Goal: Task Accomplishment & Management: Complete application form

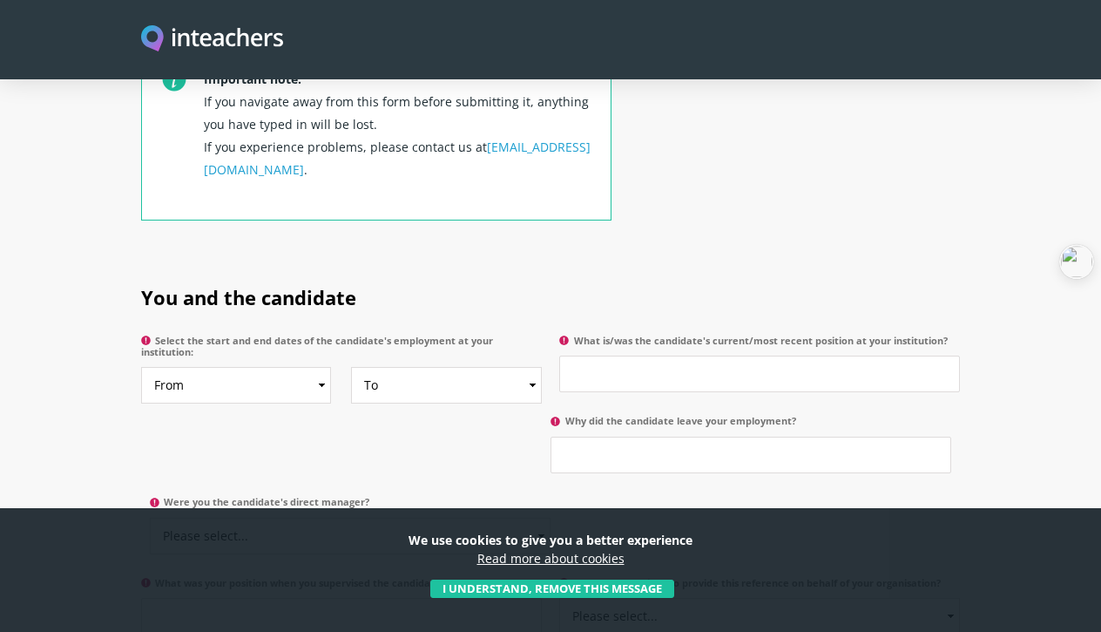
scroll to position [719, 0]
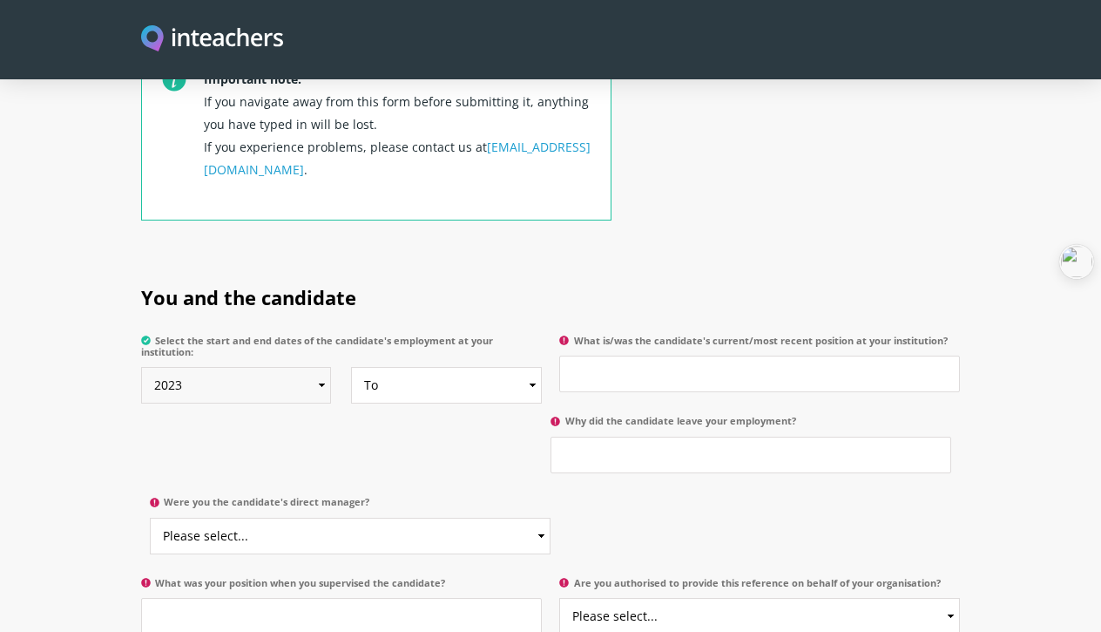
select select "2022"
select select "2023"
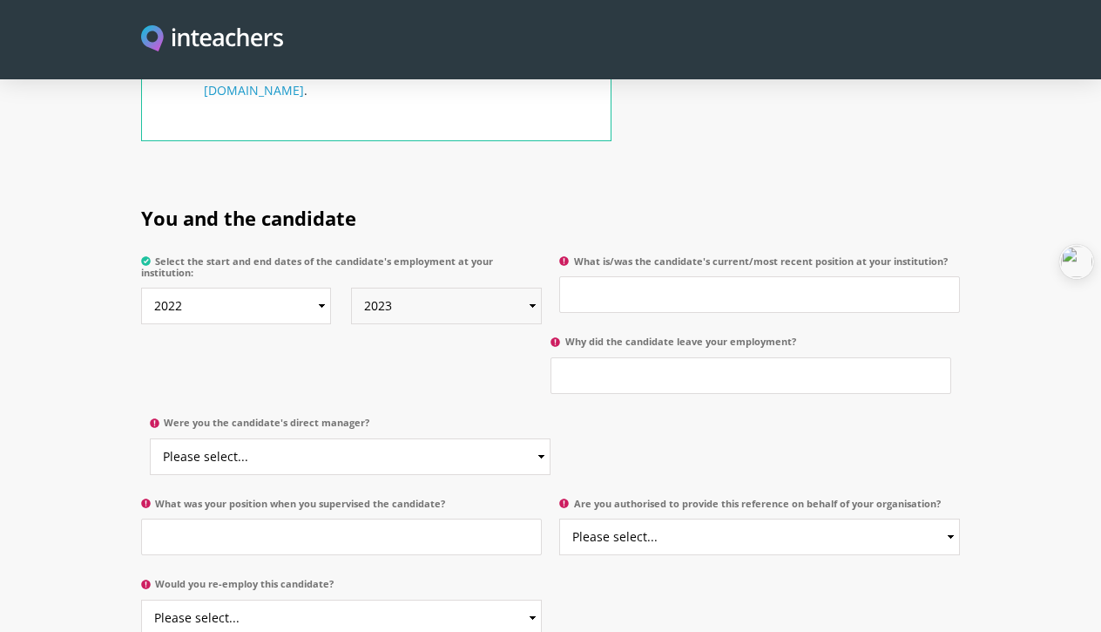
scroll to position [801, 0]
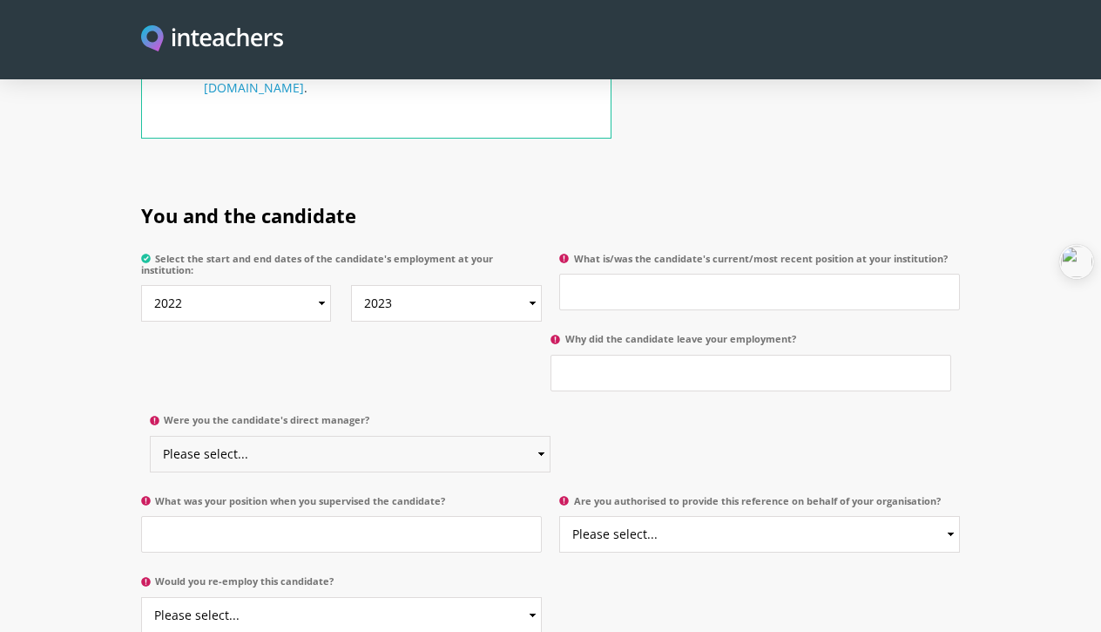
select select "Yes"
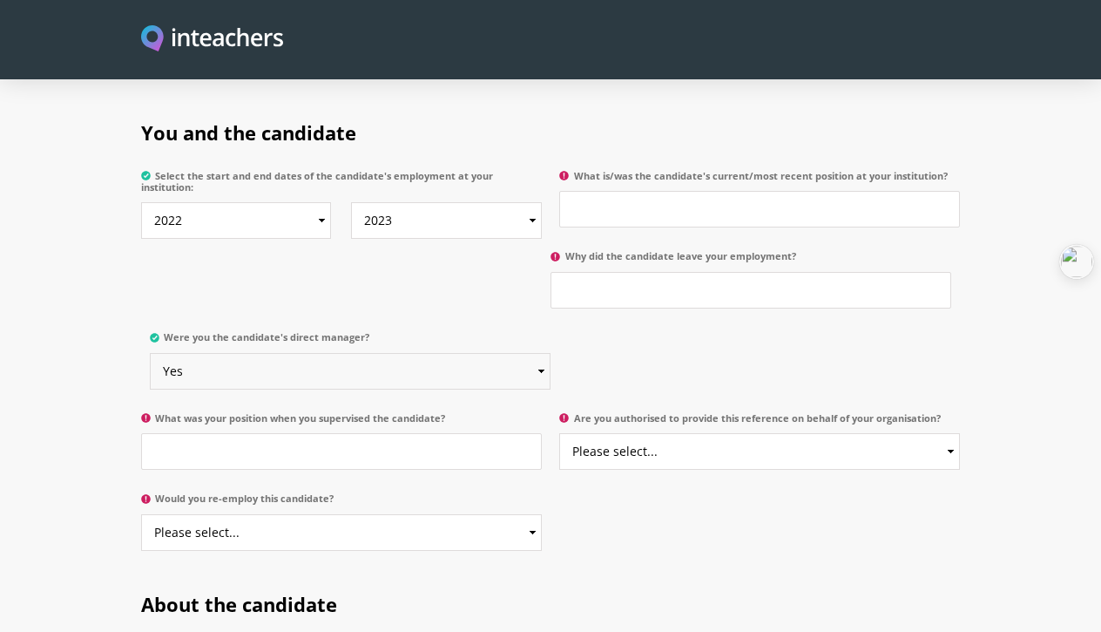
scroll to position [901, 0]
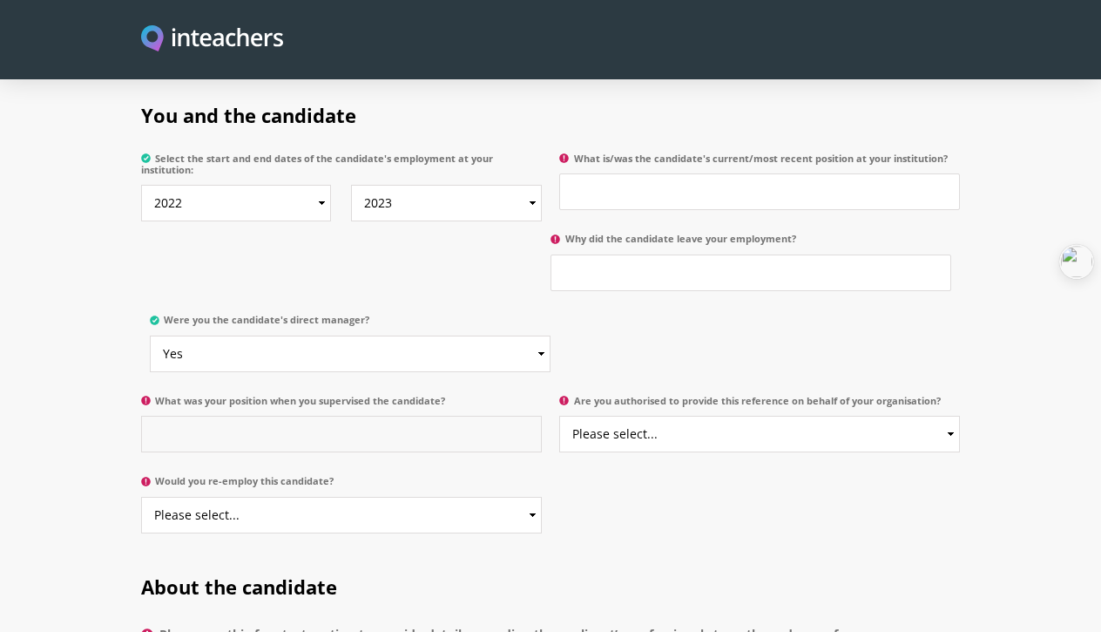
click at [321, 416] on input "What was your position when you supervised the candidate?" at bounding box center [341, 434] width 401 height 37
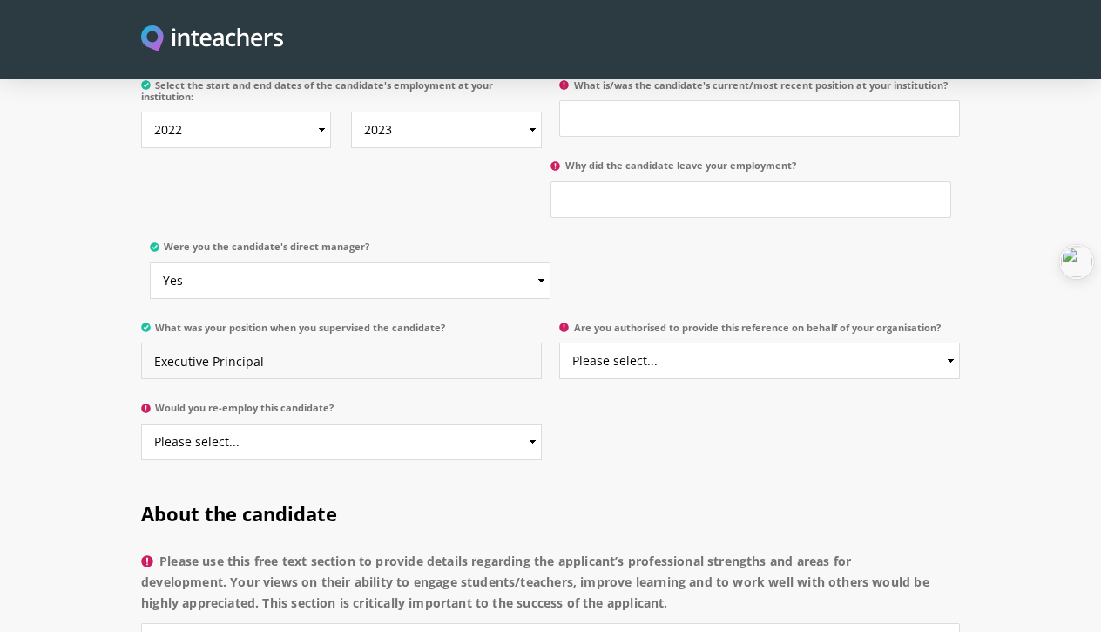
scroll to position [977, 0]
type input "Executive Principal"
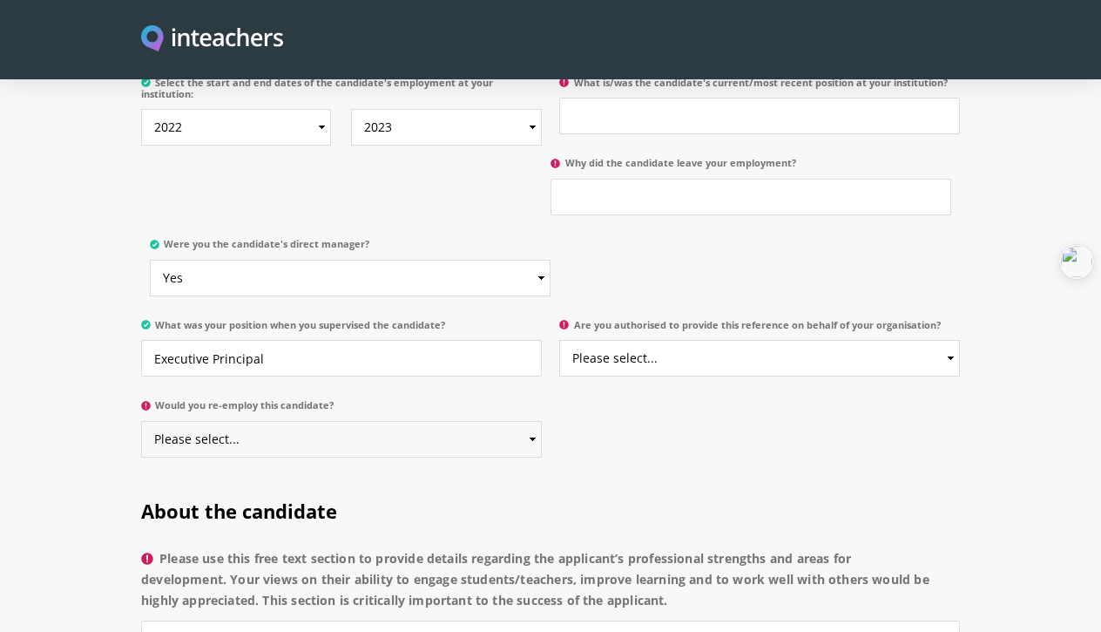
select select "Yes"
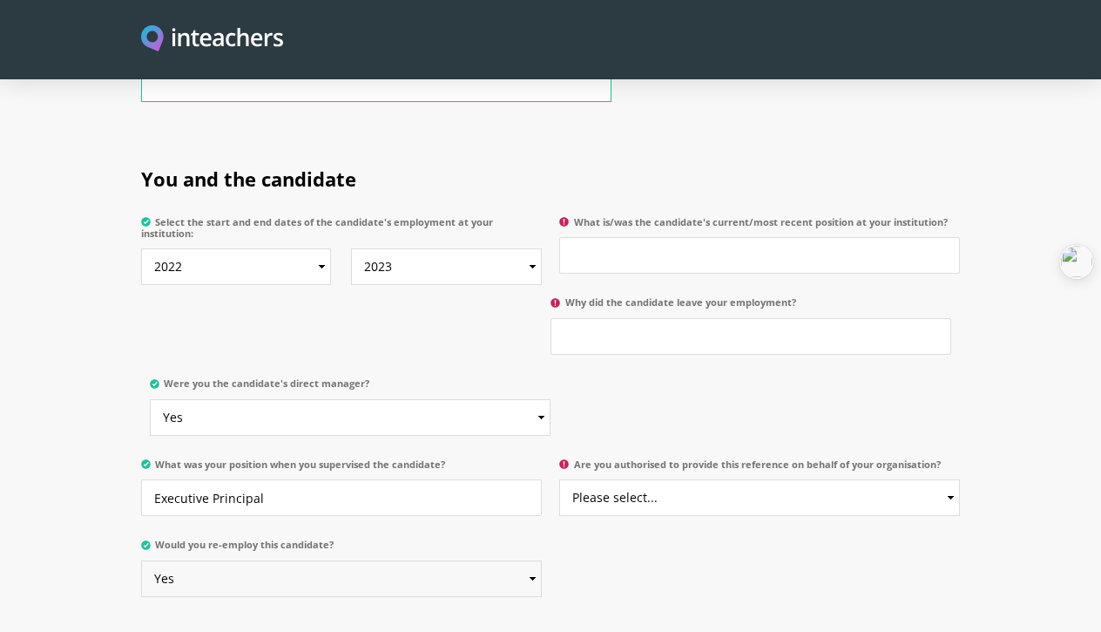
scroll to position [843, 0]
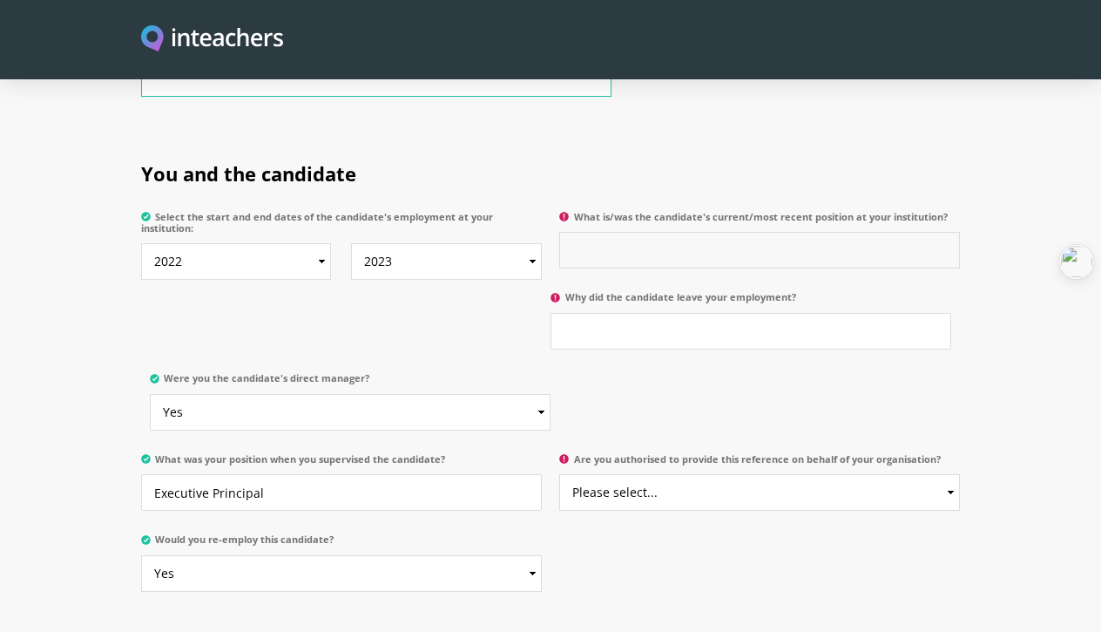
click at [680, 234] on input "What is/was the candidate's current/most recent position at your institution?" at bounding box center [759, 250] width 401 height 37
type input "Head of Primary"
click at [631, 313] on input "Why did the candidate leave your employment?" at bounding box center [751, 331] width 401 height 37
click at [654, 315] on input "For new opportunity" at bounding box center [751, 331] width 401 height 37
click at [646, 313] on input "For new opportunity" at bounding box center [751, 331] width 401 height 37
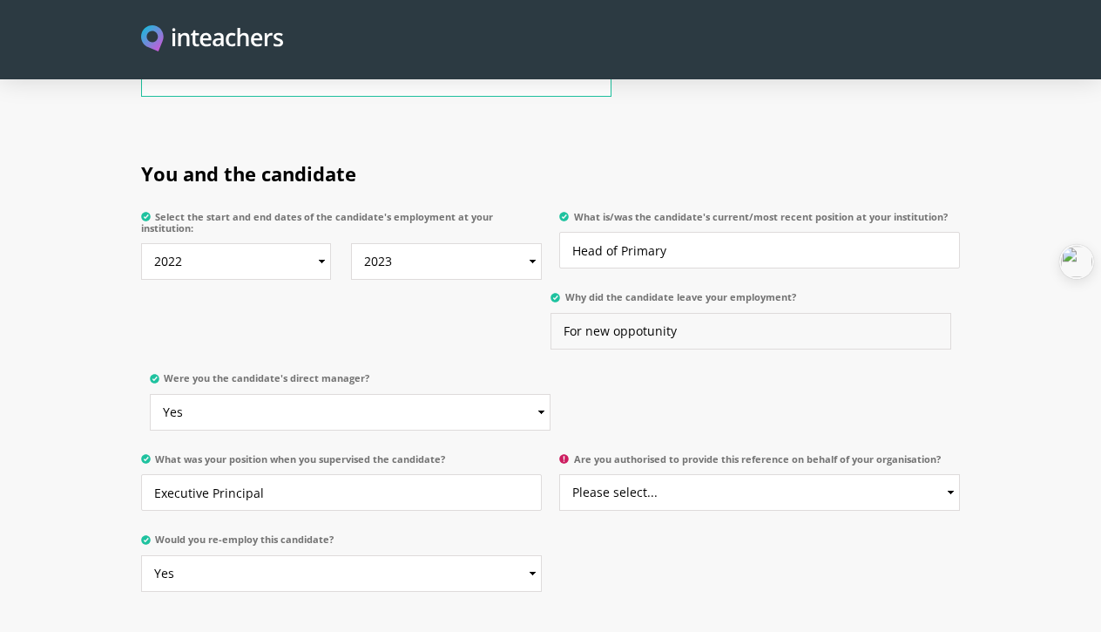
type input "For new oppotunity"
select select "Yes"
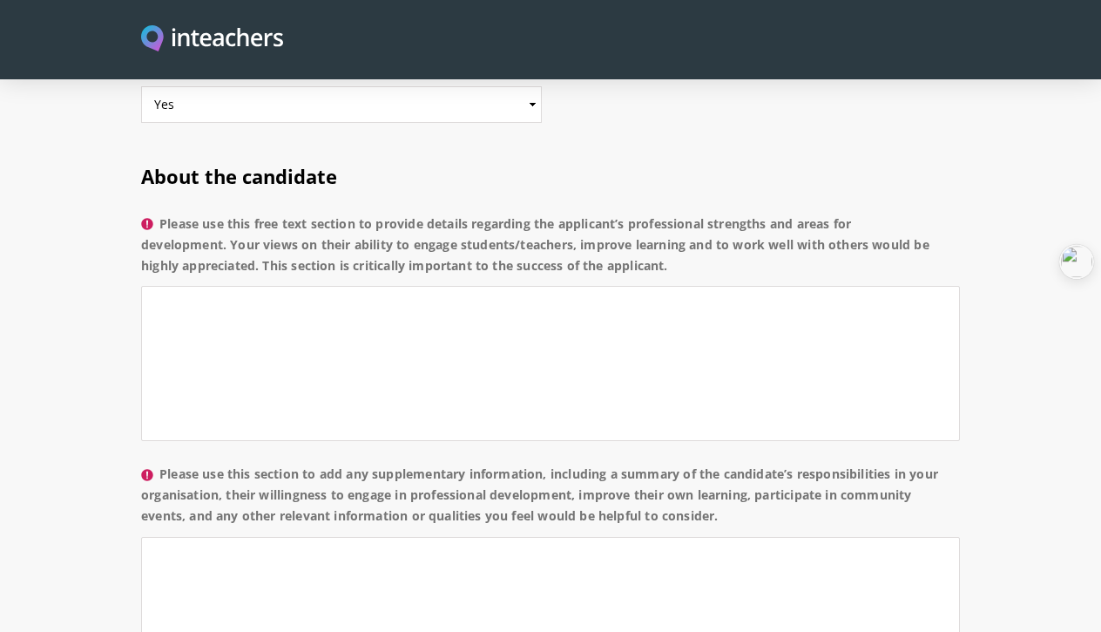
scroll to position [1298, 0]
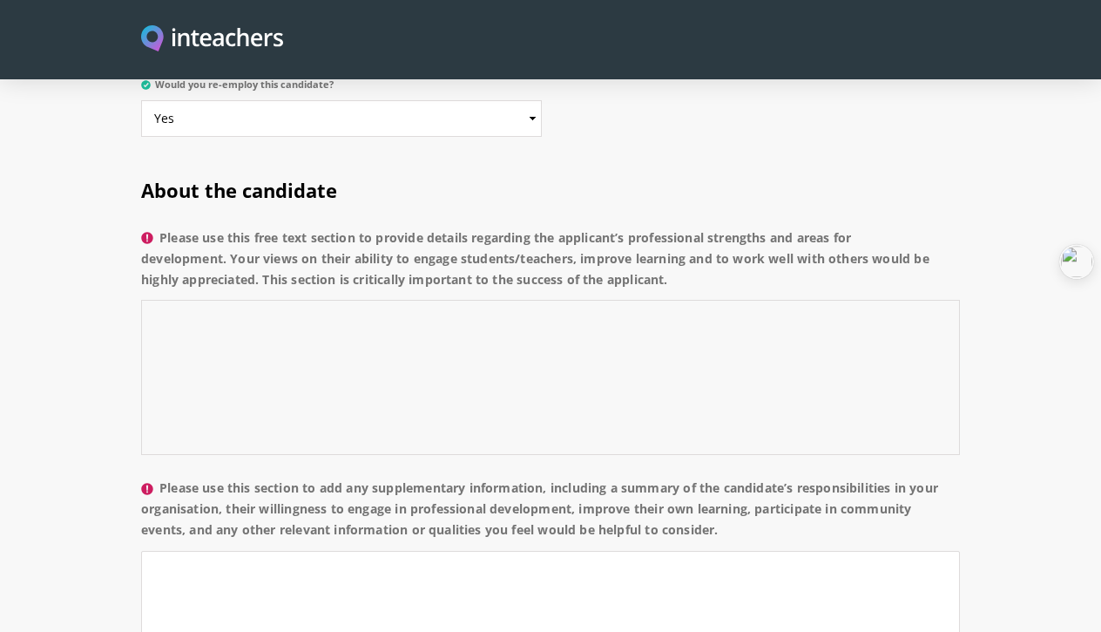
click at [304, 306] on textarea "Please use this free text section to provide details regarding the applicant’s …" at bounding box center [550, 377] width 819 height 155
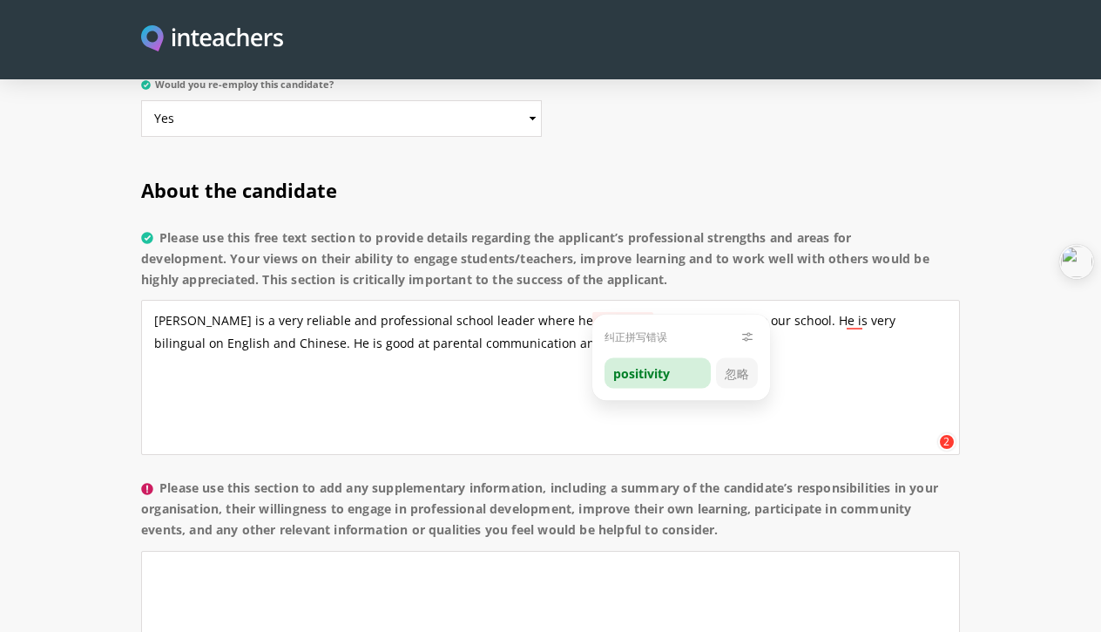
click at [632, 376] on div "positivity" at bounding box center [658, 373] width 106 height 30
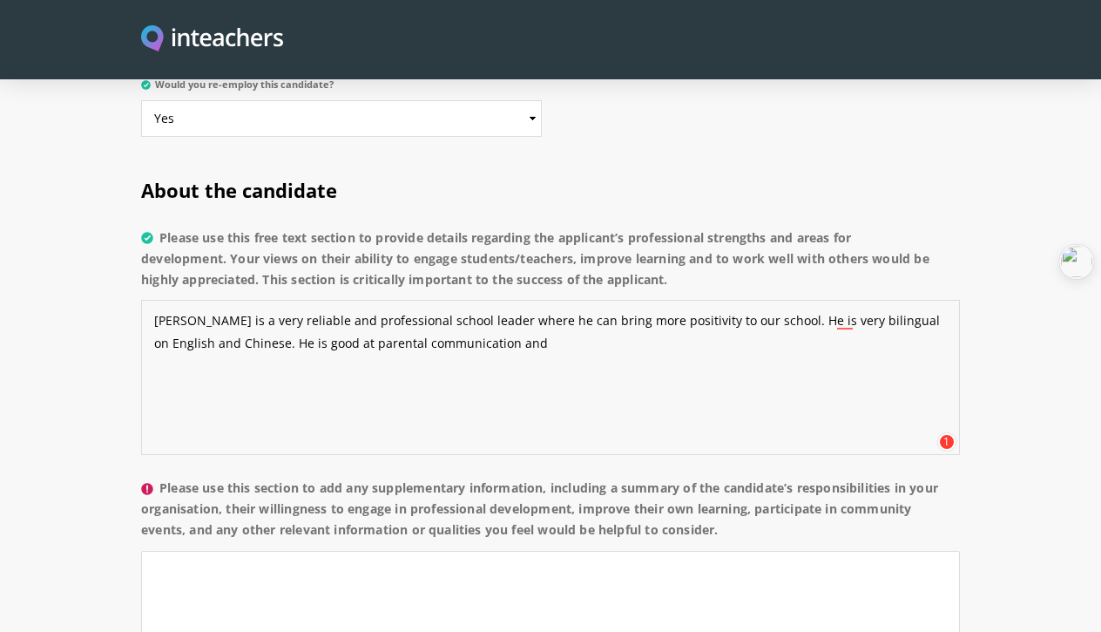
click at [471, 318] on textarea "Ian is a very reliable and professional school leader where he can bring more p…" at bounding box center [550, 377] width 819 height 155
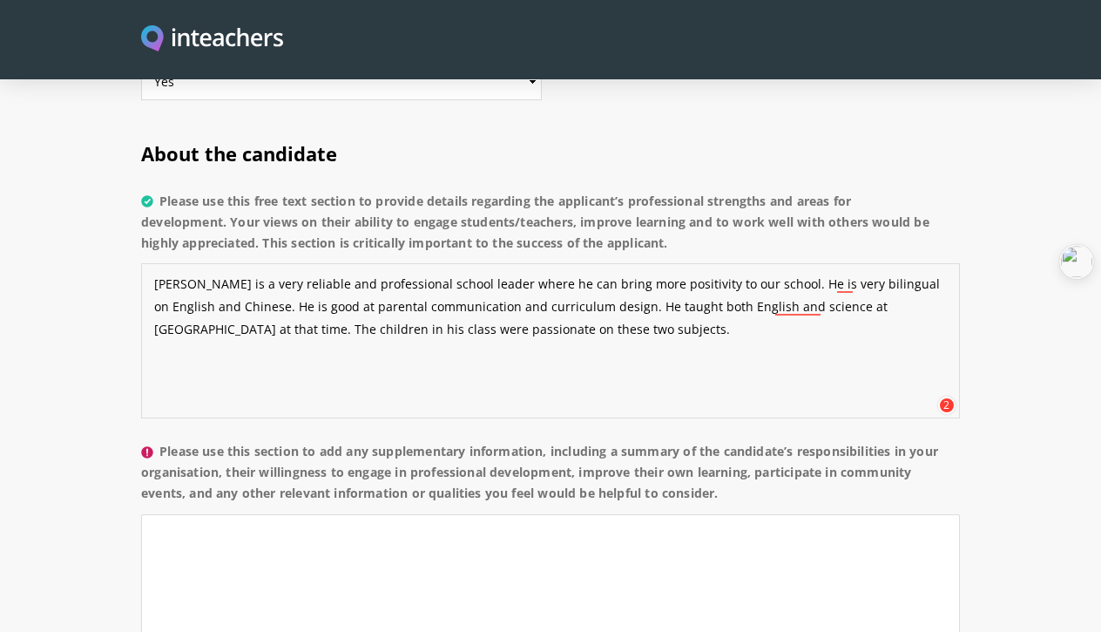
scroll to position [1341, 0]
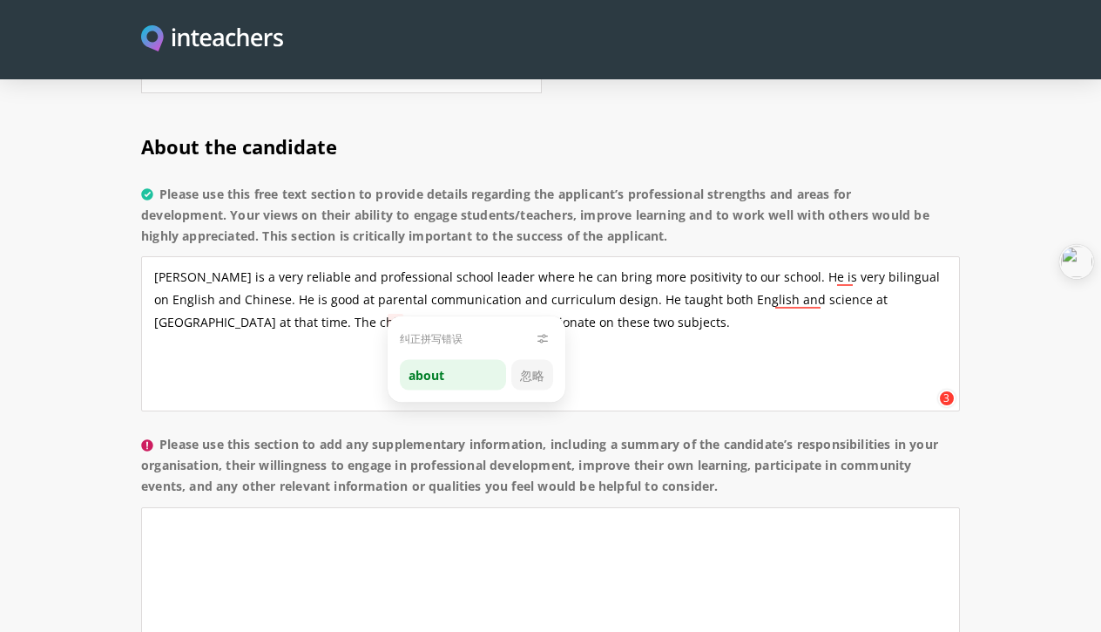
click at [426, 381] on div "about" at bounding box center [453, 375] width 106 height 30
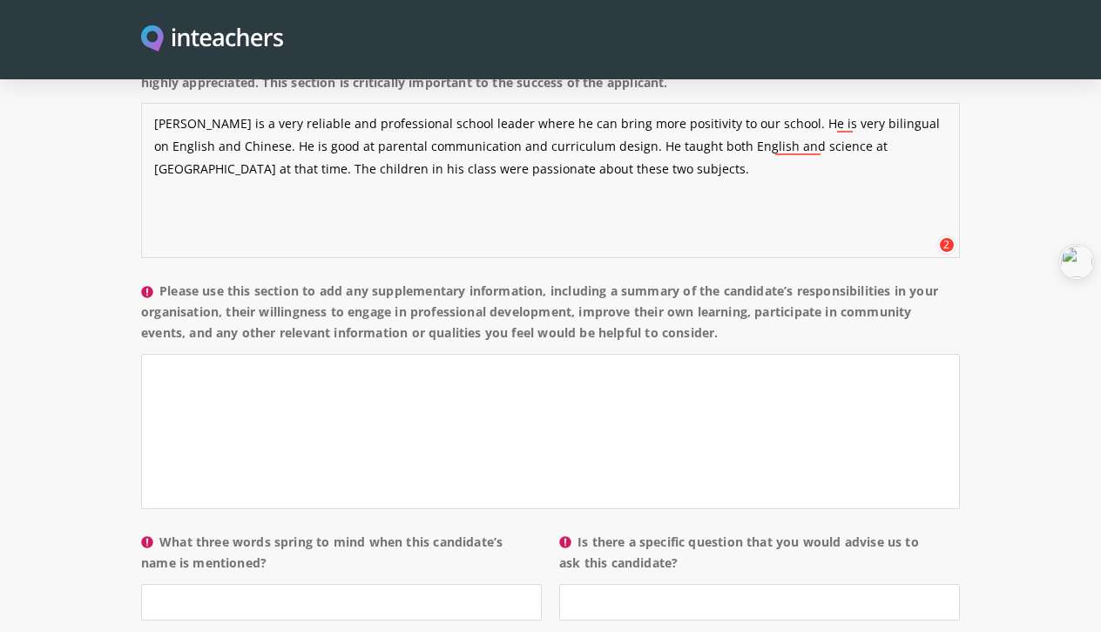
scroll to position [1496, 0]
type textarea "Ian is a very reliable and professional school leader where he can bring more p…"
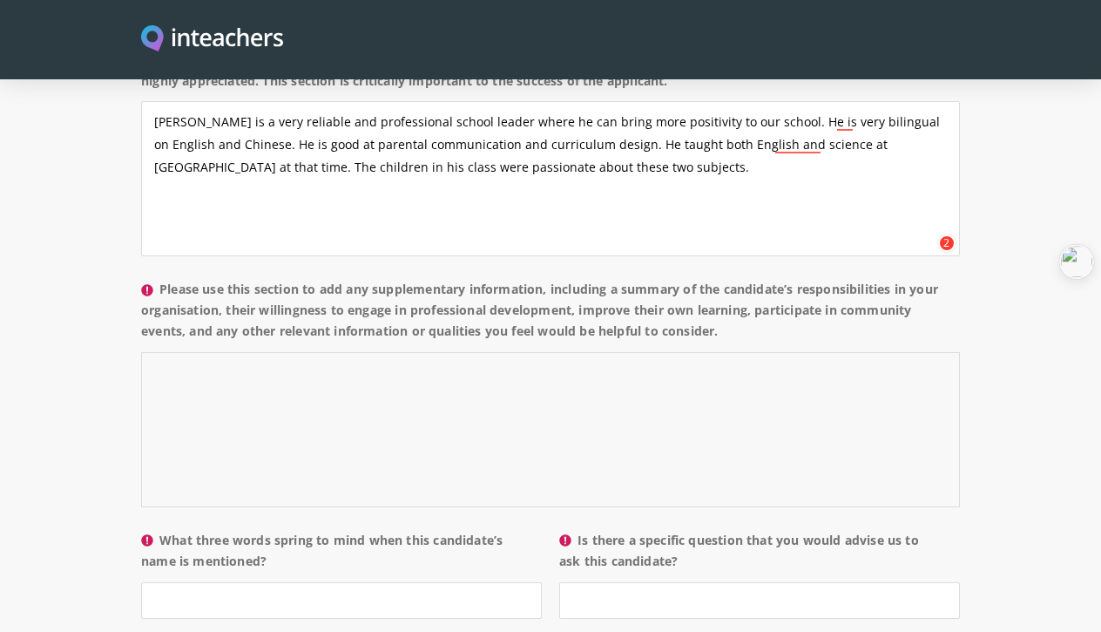
click at [459, 371] on textarea "Please use this section to add any supplementary information, including a summa…" at bounding box center [550, 429] width 819 height 155
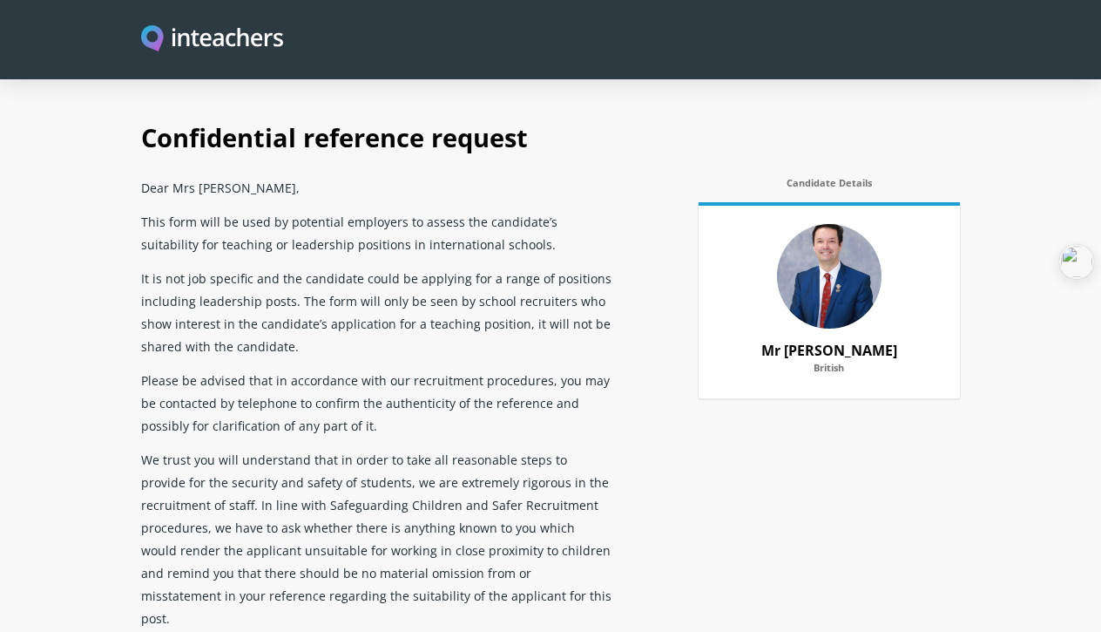
select select "2022"
select select "2023"
select select "Yes"
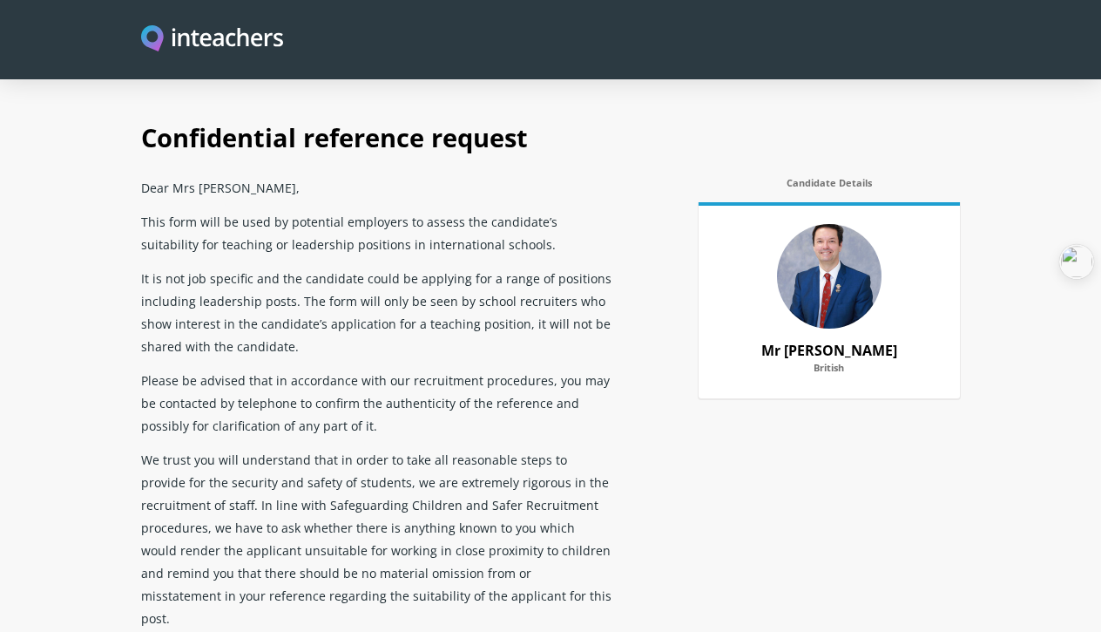
scroll to position [1496, 0]
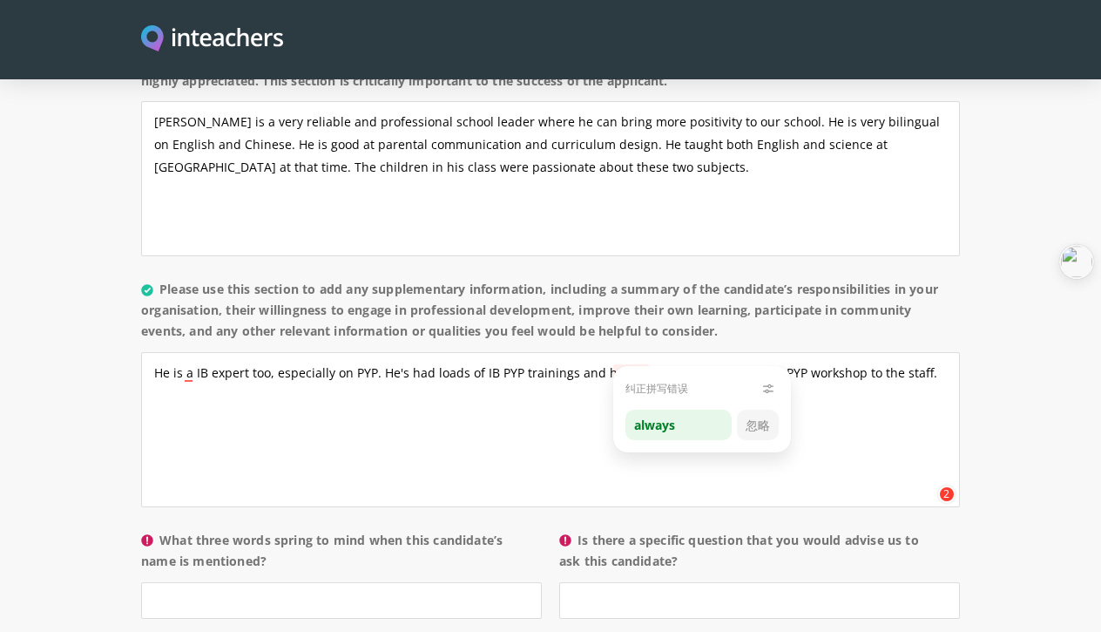
click at [621, 355] on textarea "He is a IB expert too, especially on PYP. He's had loads of IB PYP trainings an…" at bounding box center [550, 429] width 819 height 155
click at [636, 421] on div "always" at bounding box center [679, 425] width 106 height 30
click at [929, 356] on textarea "He is a IB expert too, especially on PYP. He's had loads of IB PYP trainings an…" at bounding box center [550, 429] width 819 height 155
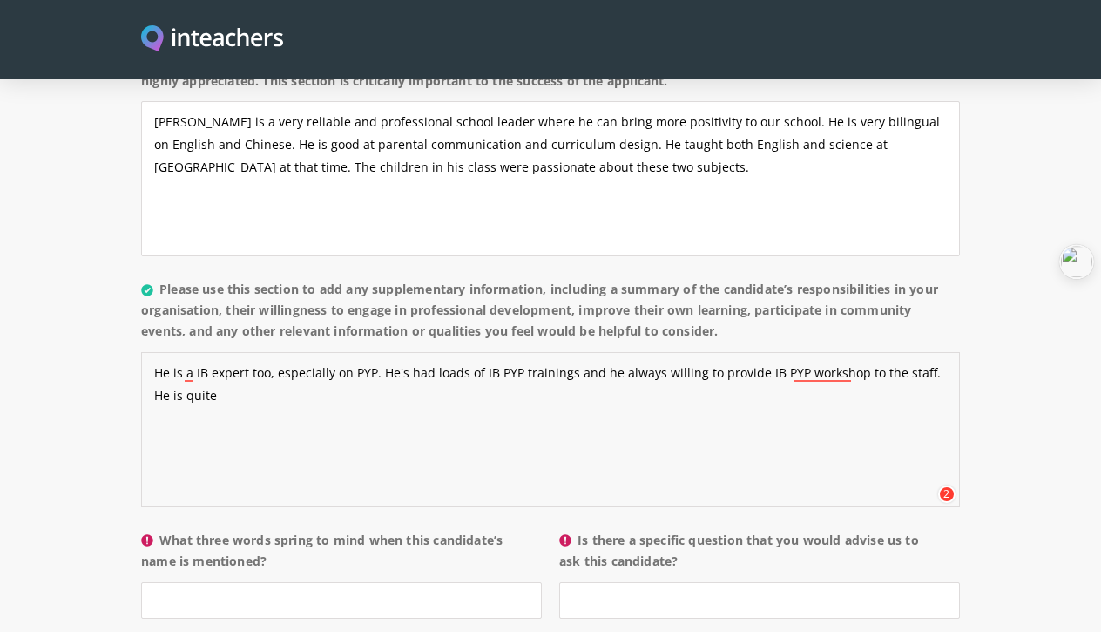
type textarea "He is a IB expert too, especially on PYP. He's had loads of IB PYP trainings an…"
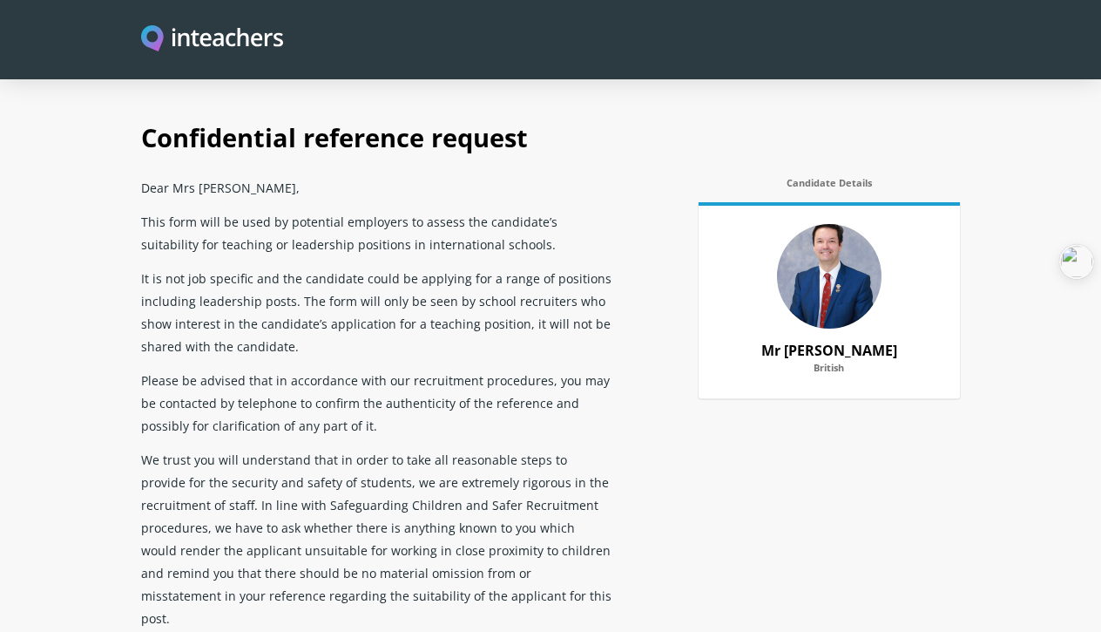
select select "2022"
select select "2023"
select select "Yes"
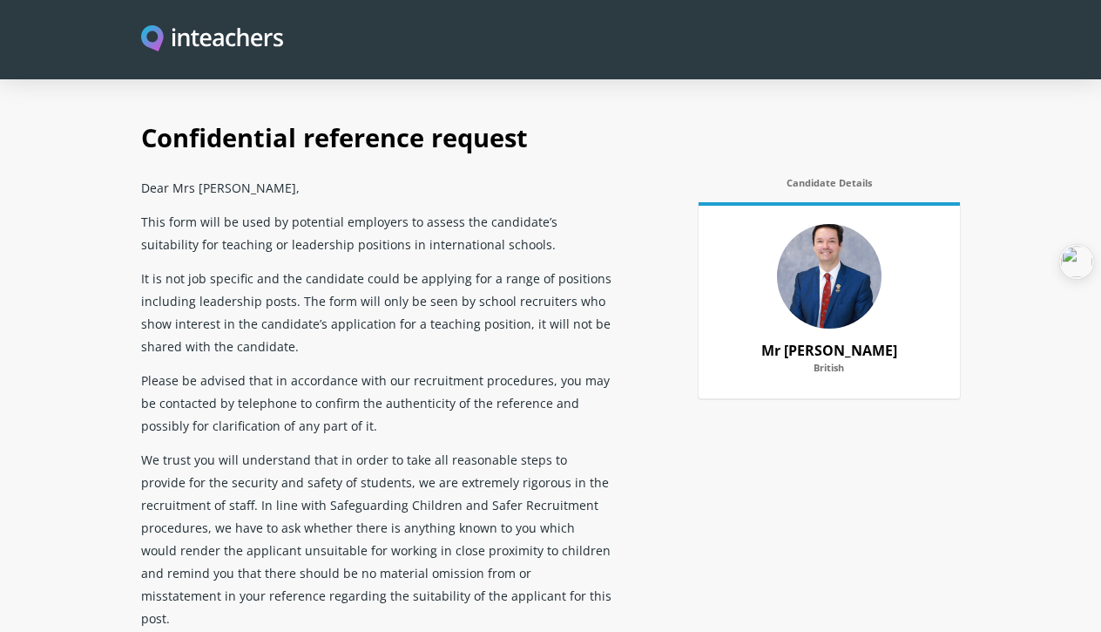
scroll to position [1496, 0]
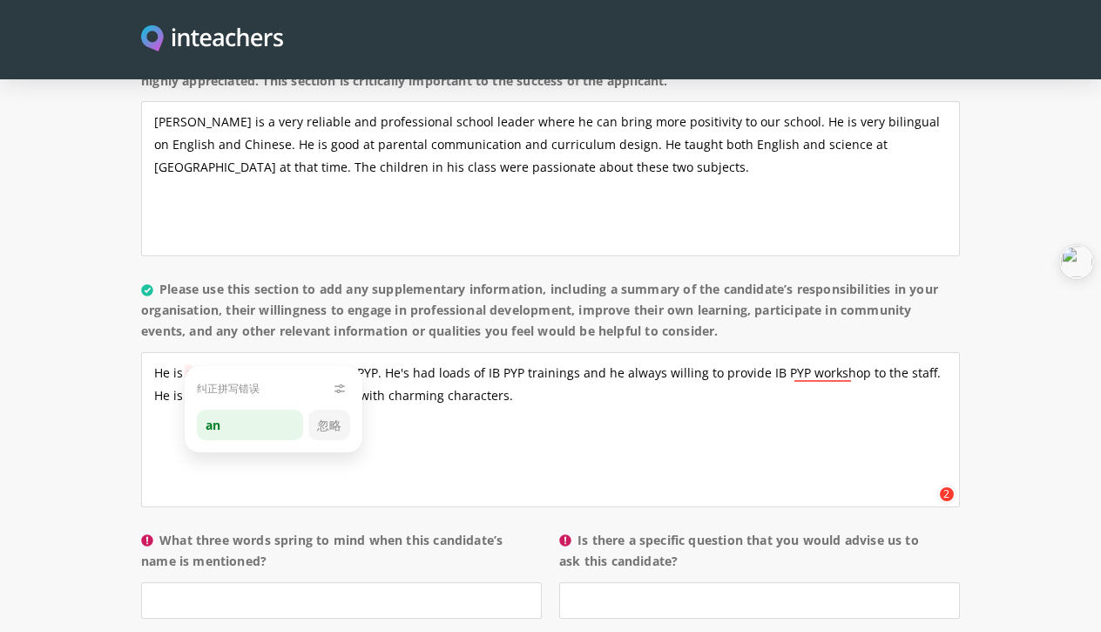
click at [192, 356] on textarea "He is a IB expert too, especially on PYP. He's had loads of IB PYP trainings an…" at bounding box center [550, 429] width 819 height 155
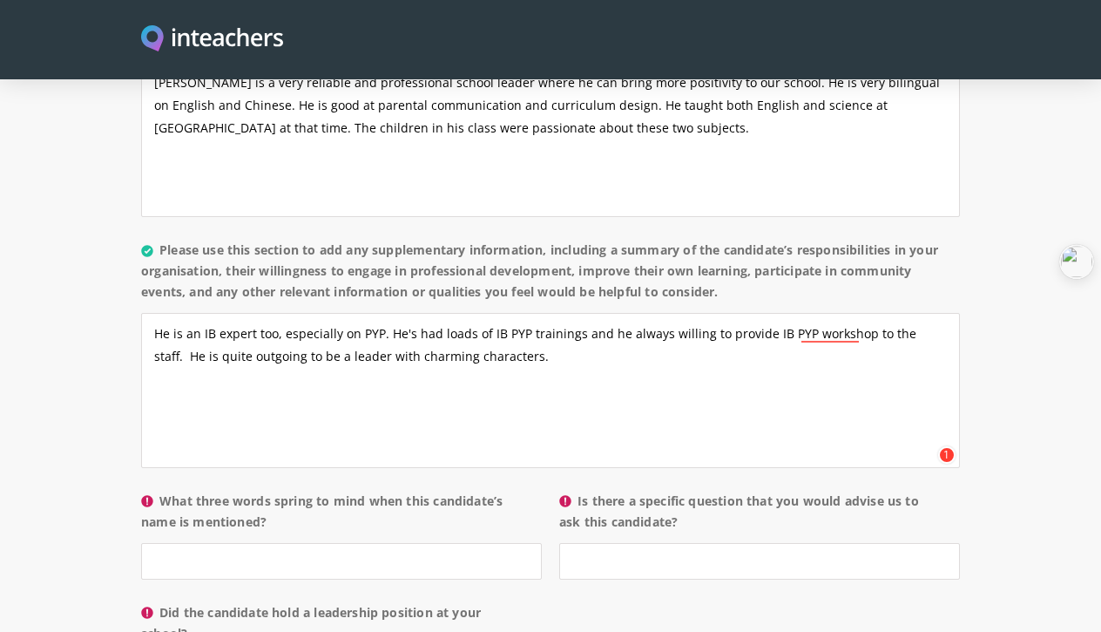
scroll to position [1537, 0]
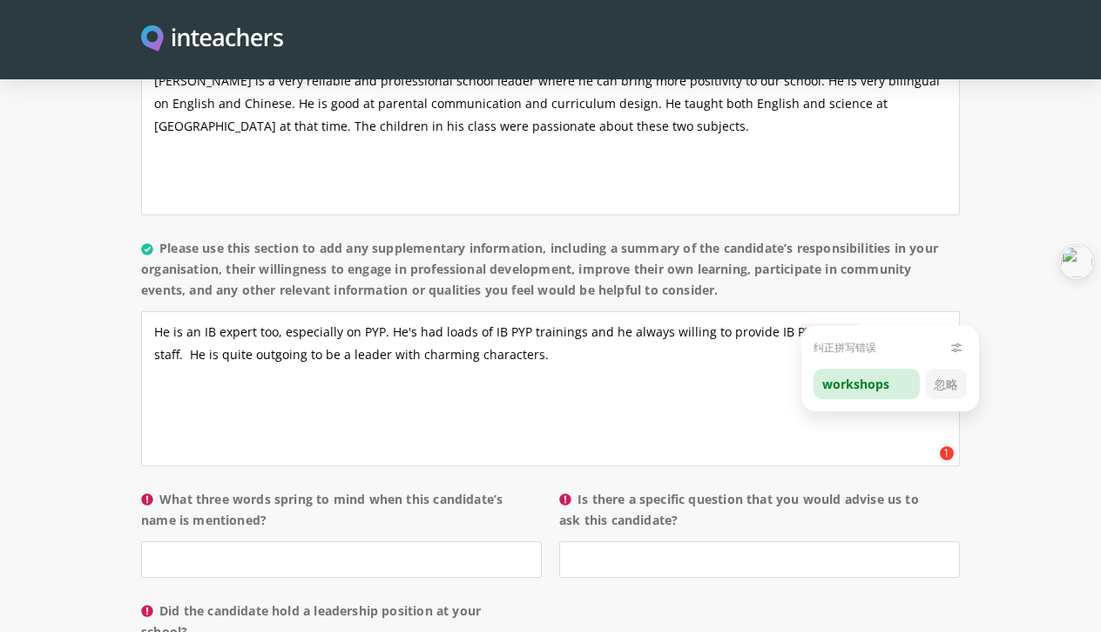
click at [850, 384] on div "workshops" at bounding box center [867, 384] width 106 height 30
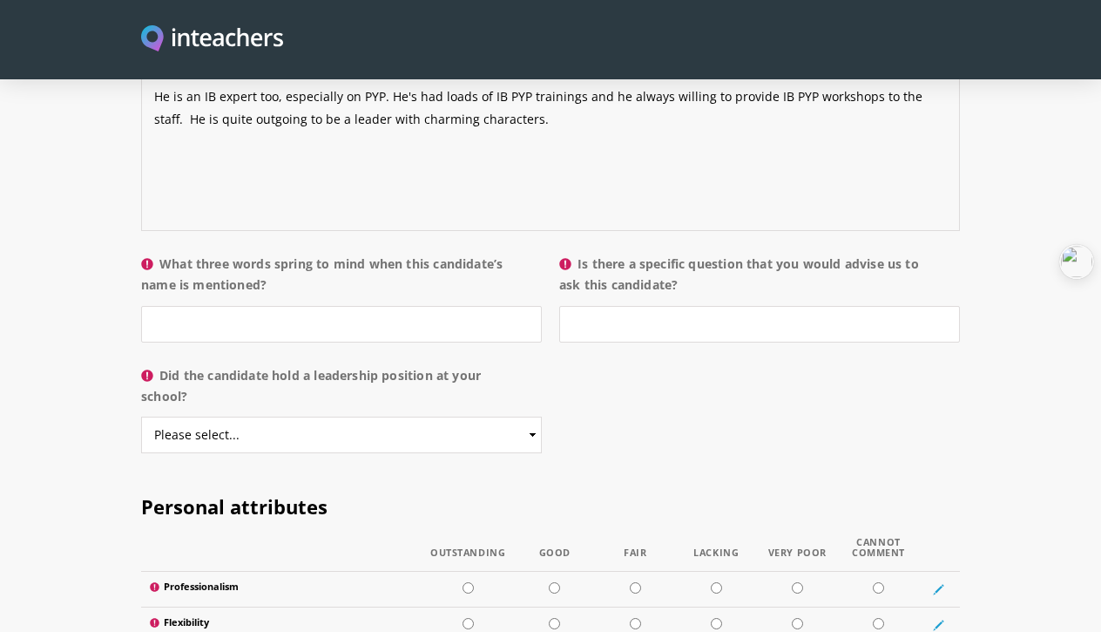
scroll to position [1777, 0]
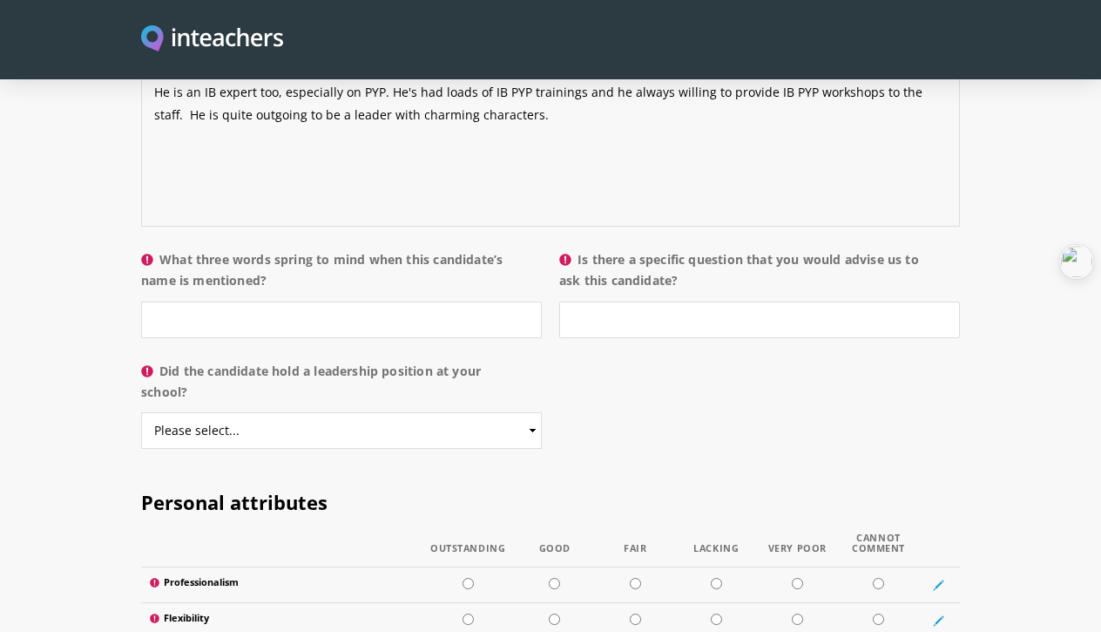
type textarea "He is an IB expert too, especially on PYP. He's had loads of IB PYP trainings a…"
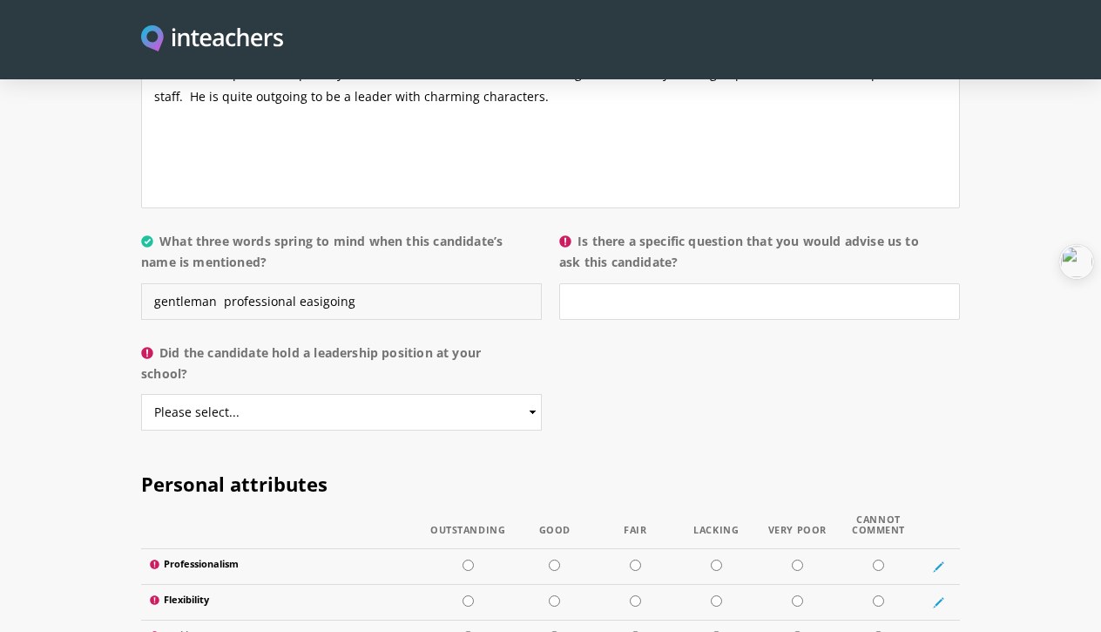
scroll to position [1801, 0]
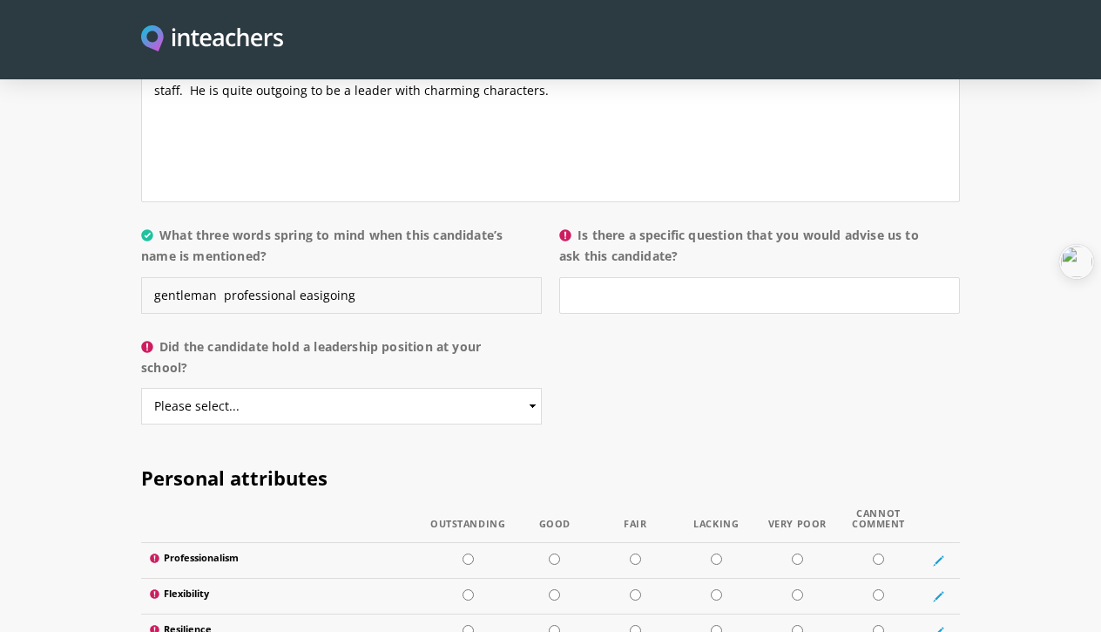
type input "gentleman professional easigoing"
click at [596, 277] on input "Is there a specific question that you would advise us to ask this candidate?" at bounding box center [759, 295] width 401 height 37
type input "S"
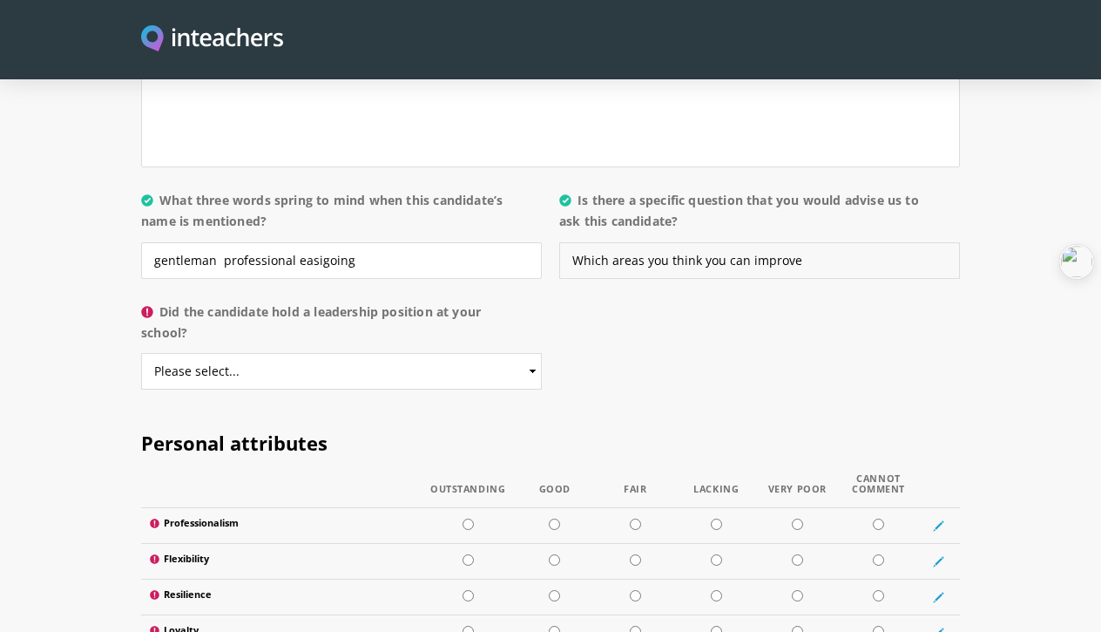
scroll to position [1838, 0]
type input "Which areas you think you can improve"
select select "Yes"
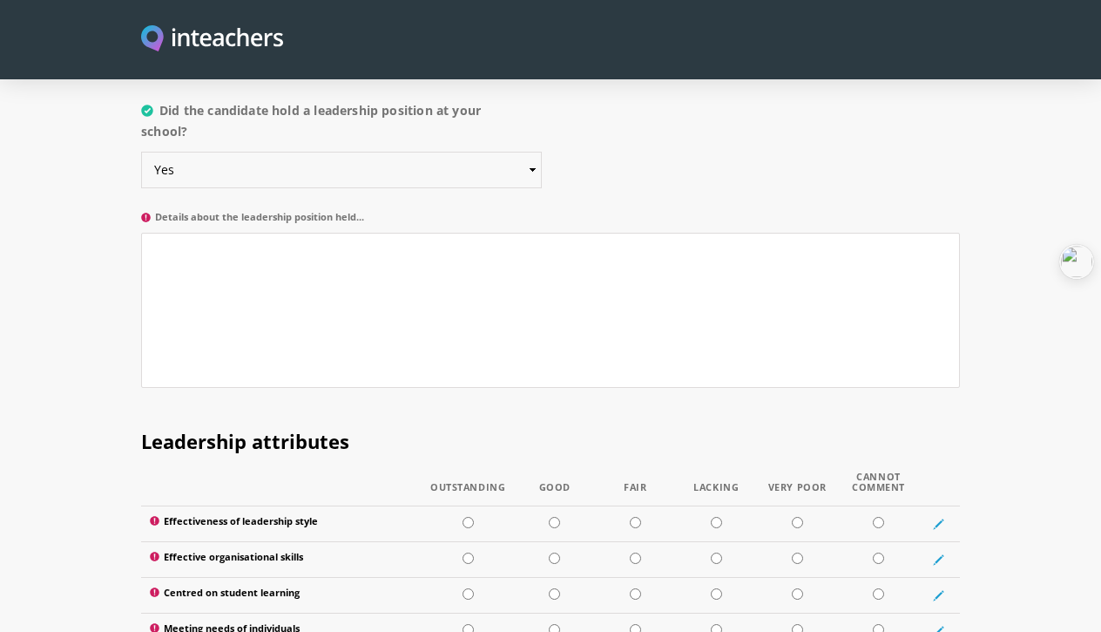
scroll to position [2031, 0]
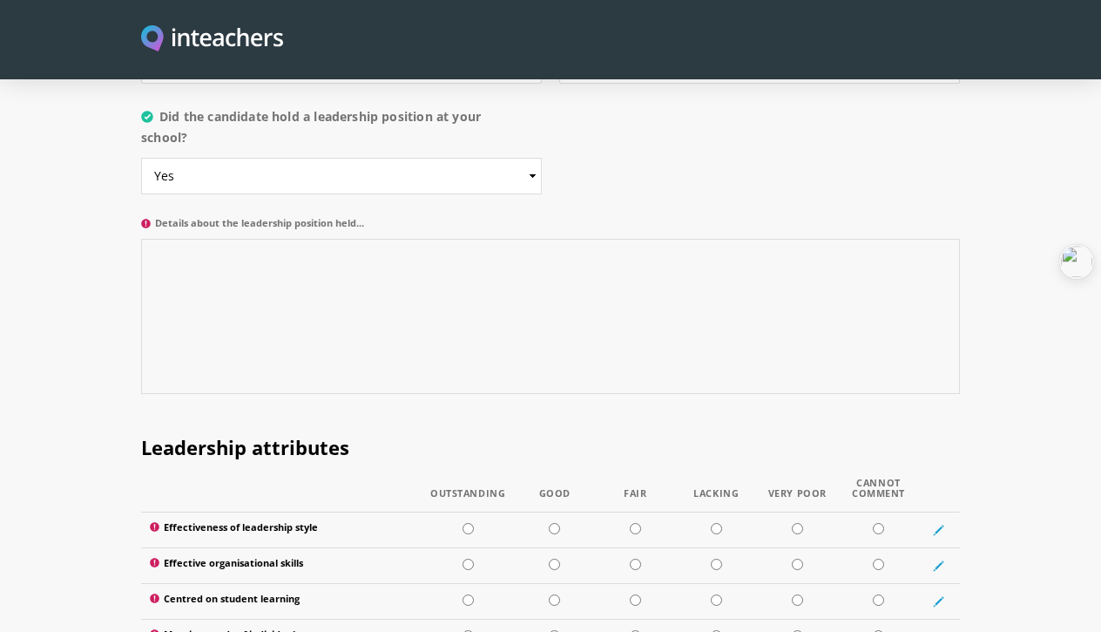
click at [316, 279] on textarea "Details about the leadership position held..." at bounding box center [550, 316] width 819 height 155
type textarea "Head of Primary (IB PYP section)"
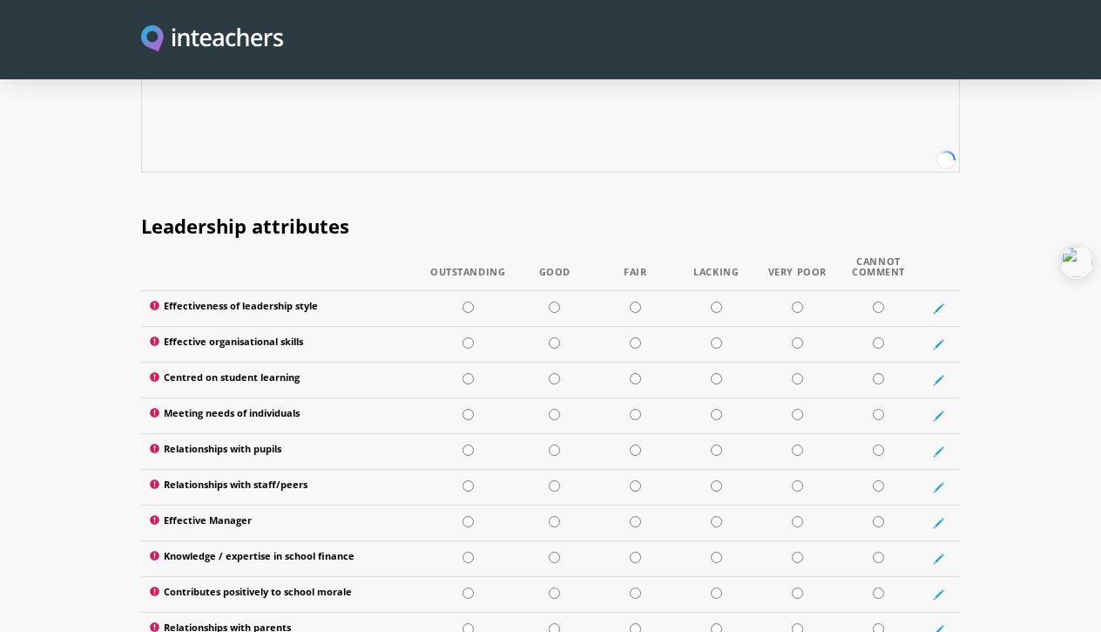
scroll to position [2293, 0]
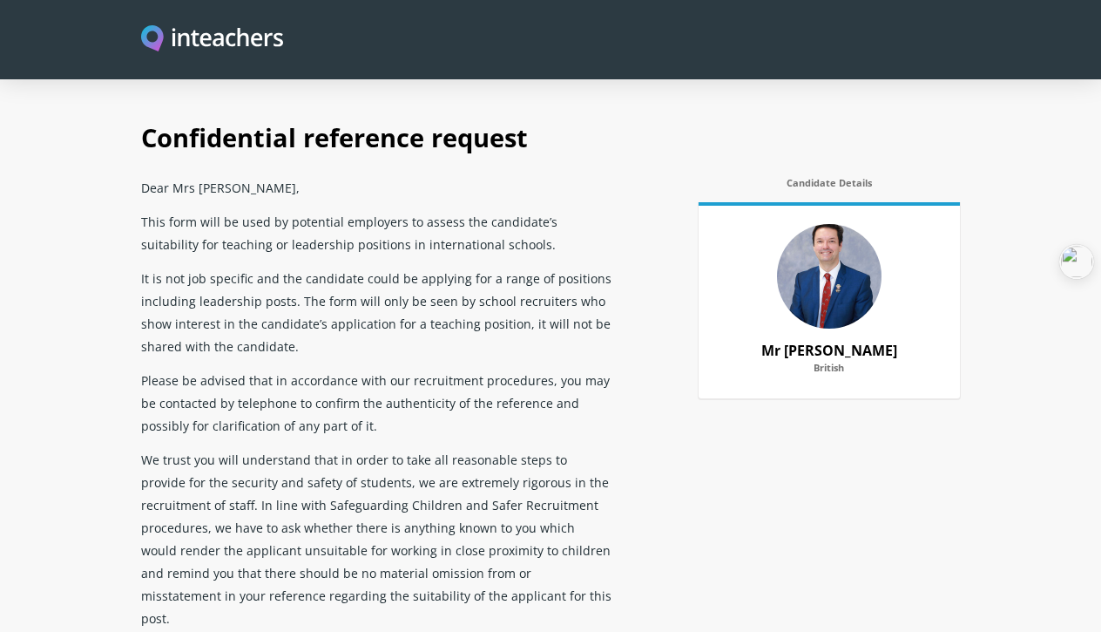
select select "2022"
select select "2023"
select select "Yes"
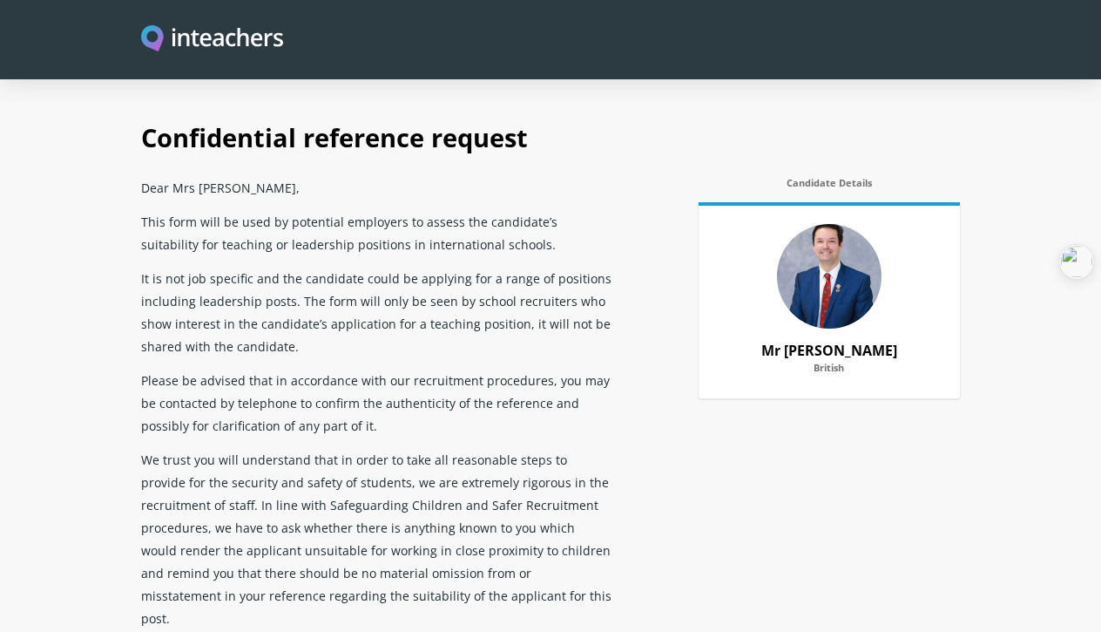
select select "Yes"
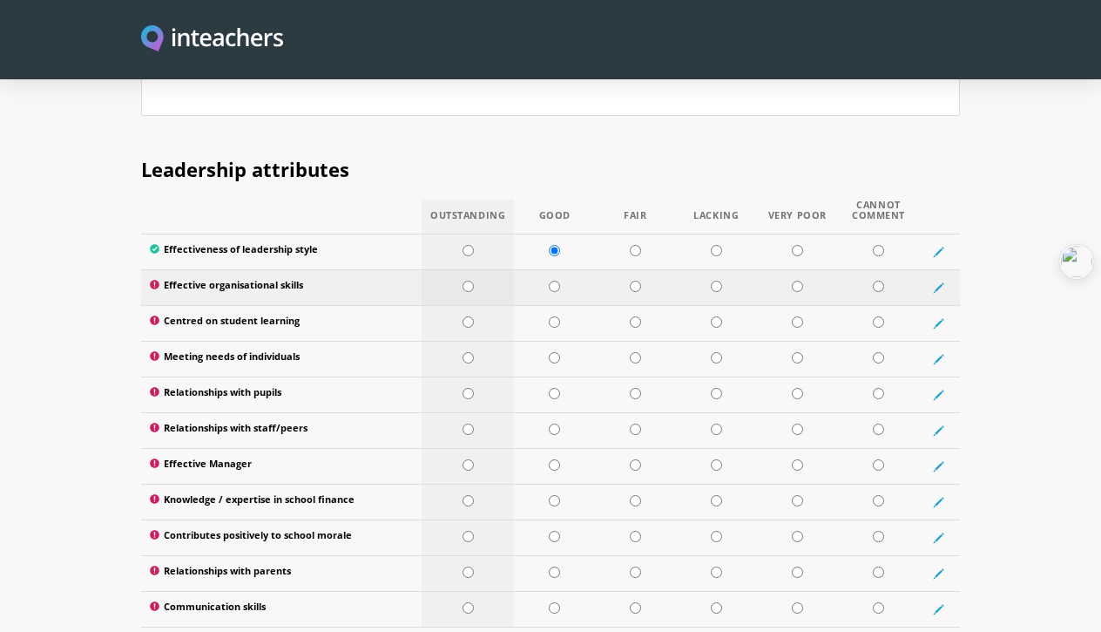
click at [467, 281] on input "radio" at bounding box center [468, 286] width 11 height 11
radio input "true"
click at [558, 281] on input "radio" at bounding box center [554, 286] width 11 height 11
radio input "true"
click at [469, 281] on input "radio" at bounding box center [468, 286] width 11 height 11
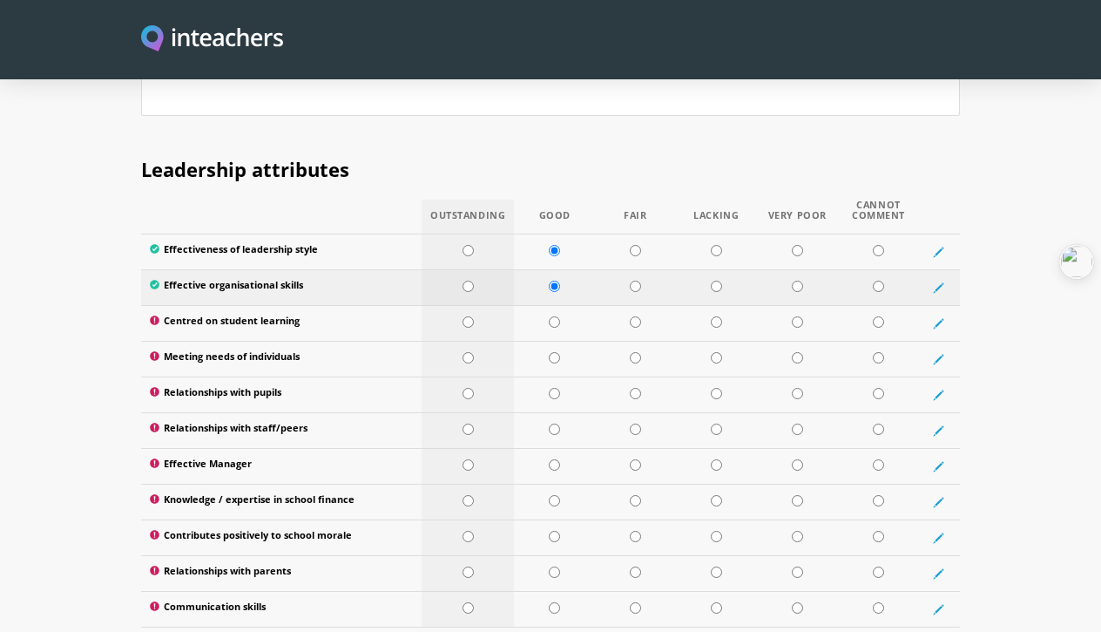
radio input "true"
click at [471, 316] on input "radio" at bounding box center [468, 321] width 11 height 11
radio input "true"
click at [558, 352] on input "radio" at bounding box center [554, 357] width 11 height 11
radio input "true"
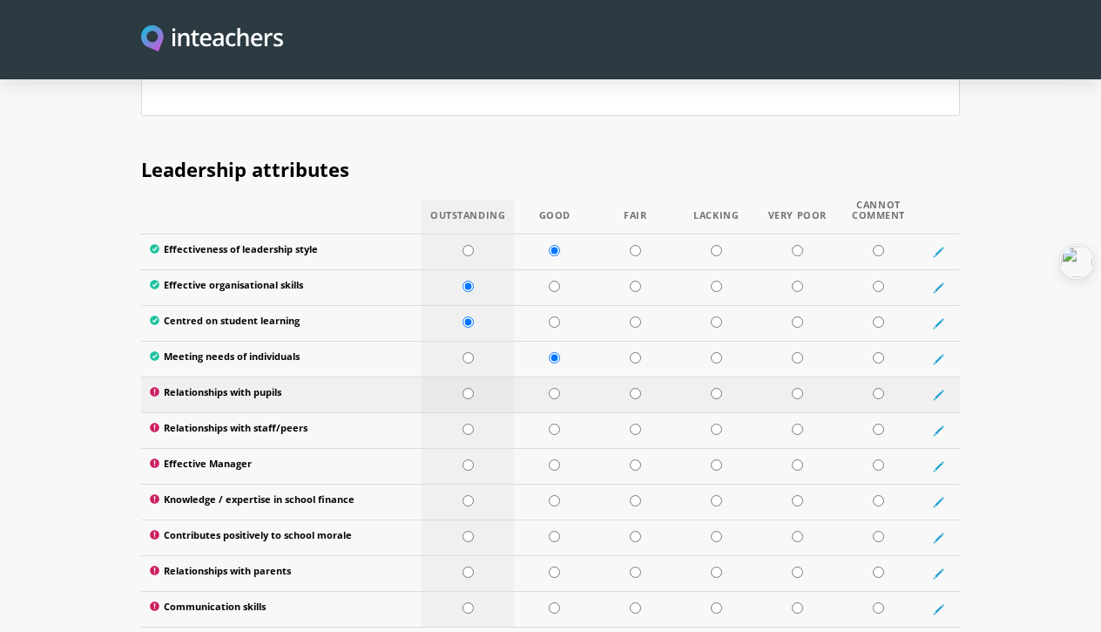
click at [470, 388] on input "radio" at bounding box center [468, 393] width 11 height 11
radio input "true"
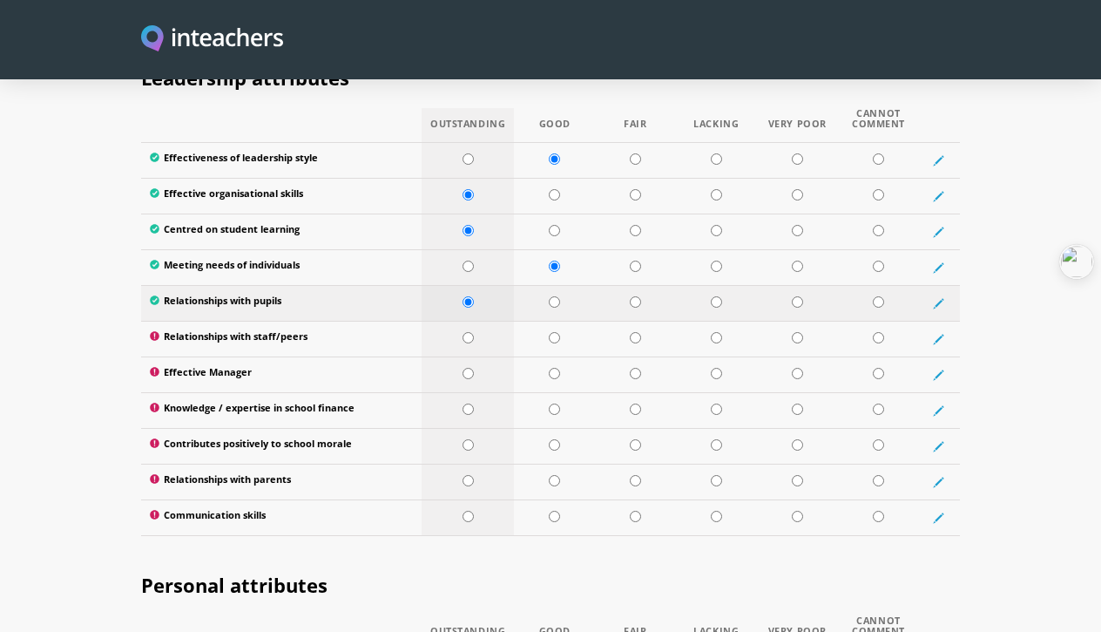
scroll to position [2402, 0]
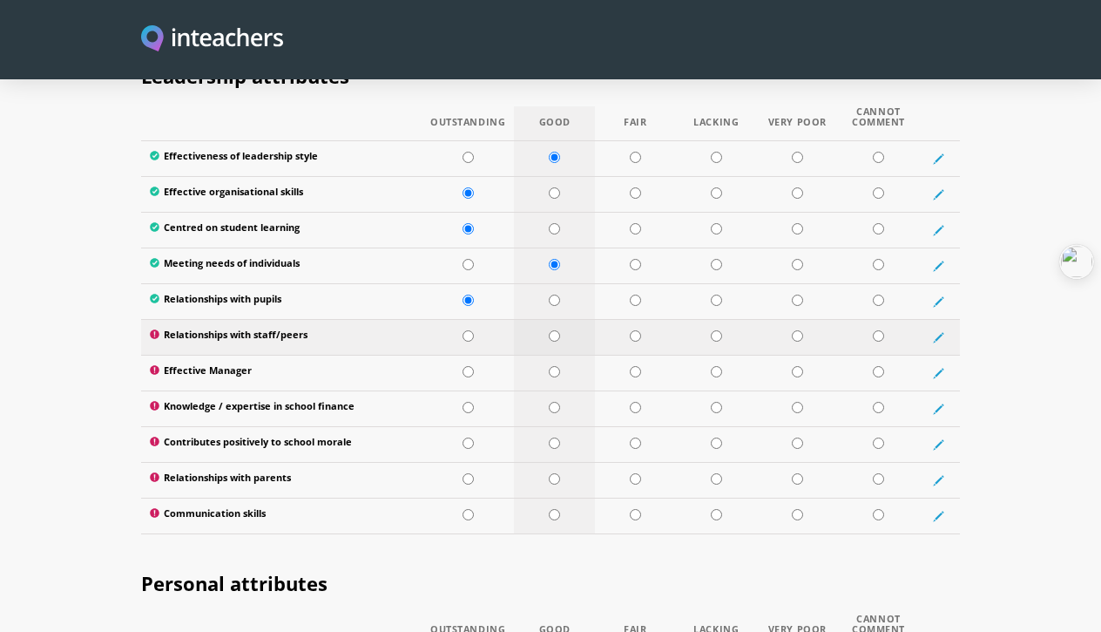
click at [555, 330] on input "radio" at bounding box center [554, 335] width 11 height 11
radio input "true"
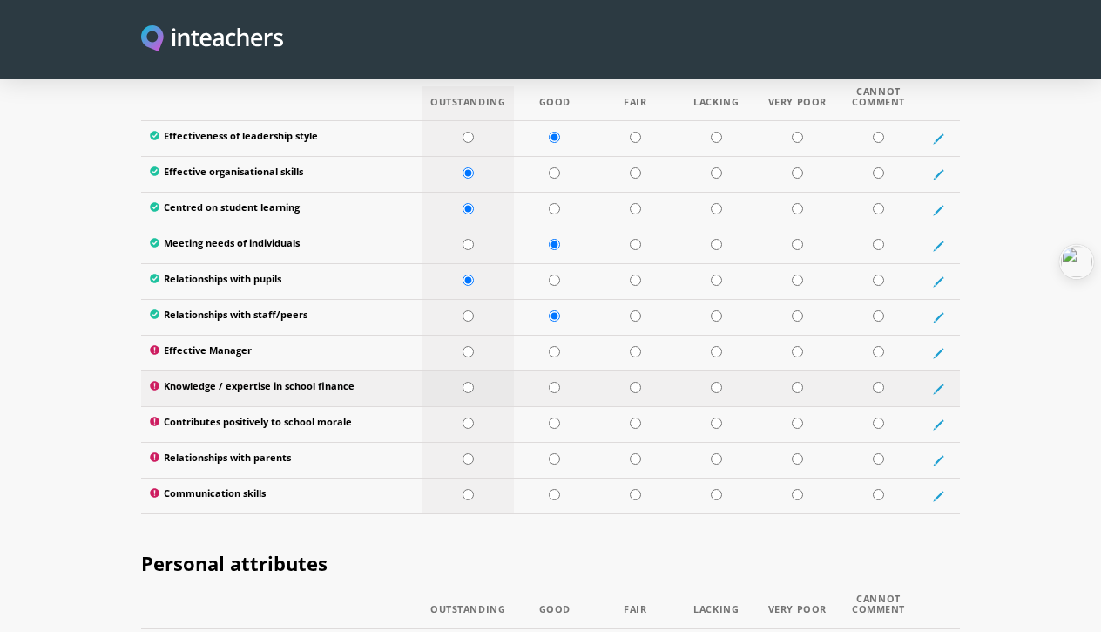
scroll to position [2426, 0]
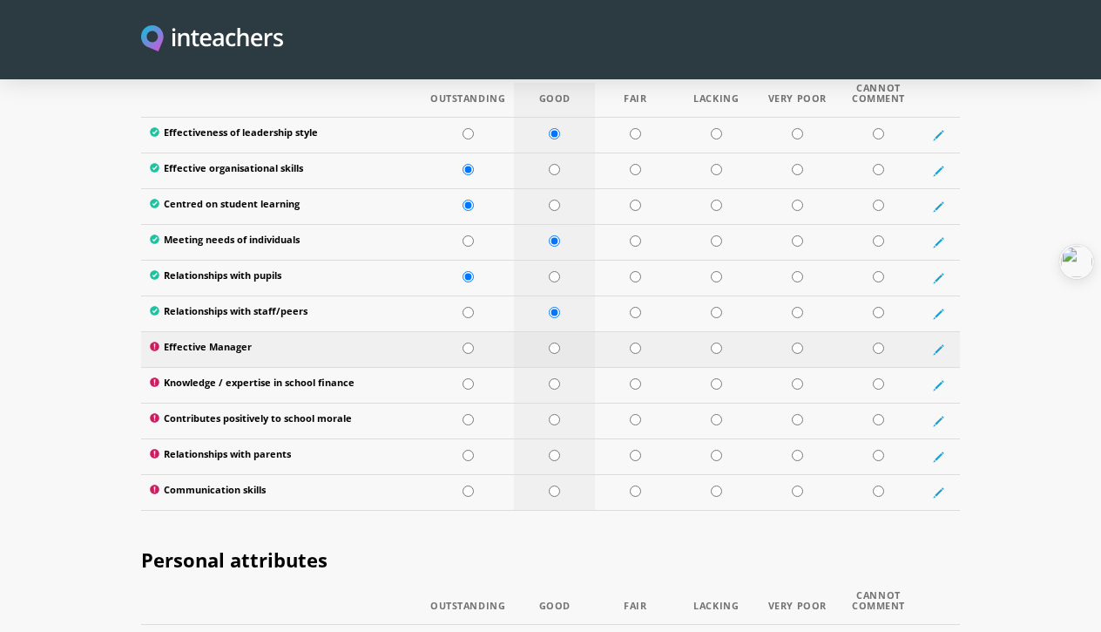
click at [554, 342] on input "radio" at bounding box center [554, 347] width 11 height 11
radio input "true"
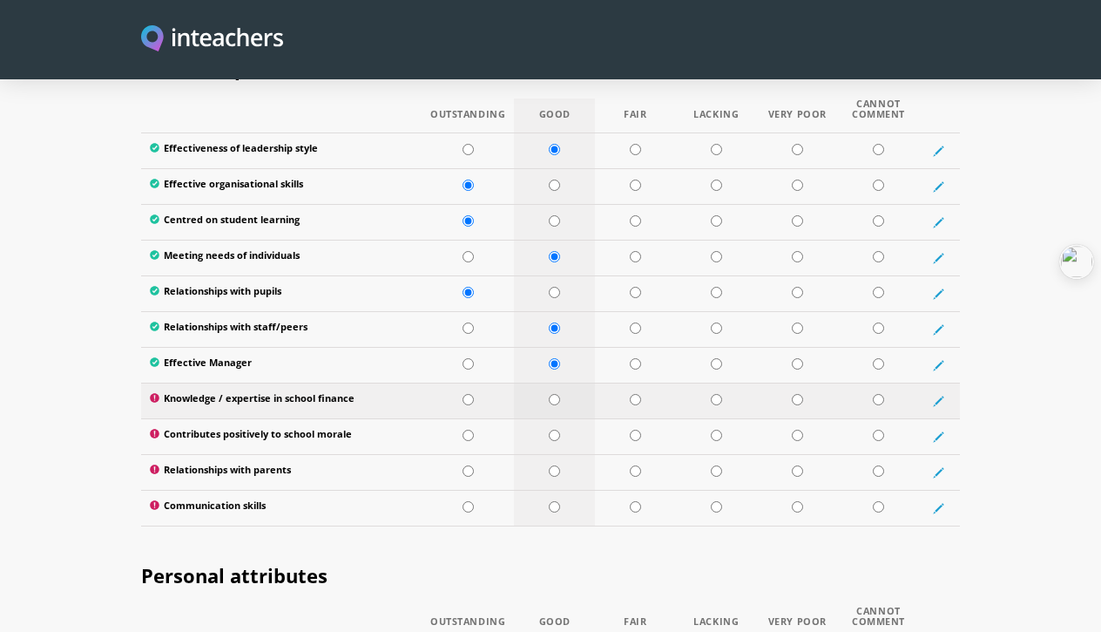
scroll to position [2417, 0]
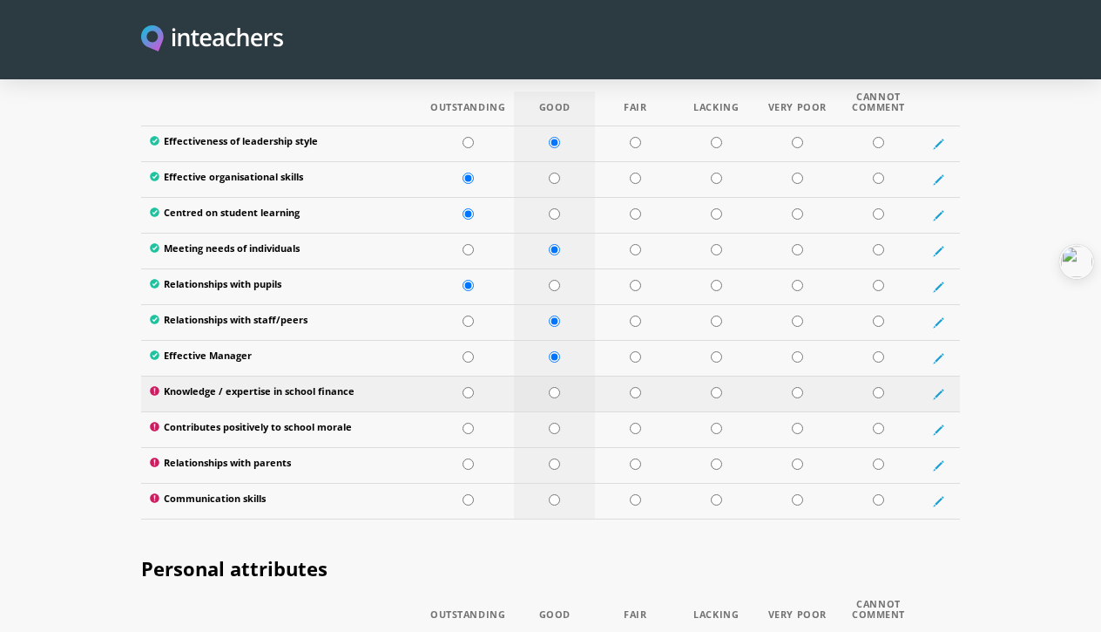
click at [556, 387] on input "radio" at bounding box center [554, 392] width 11 height 11
radio input "true"
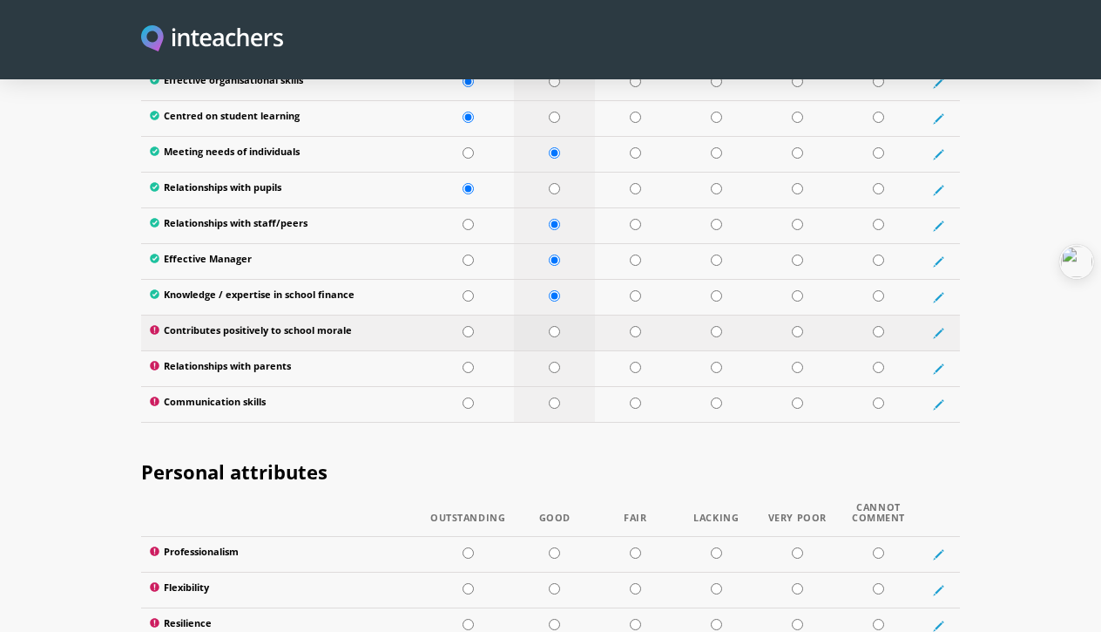
scroll to position [2516, 0]
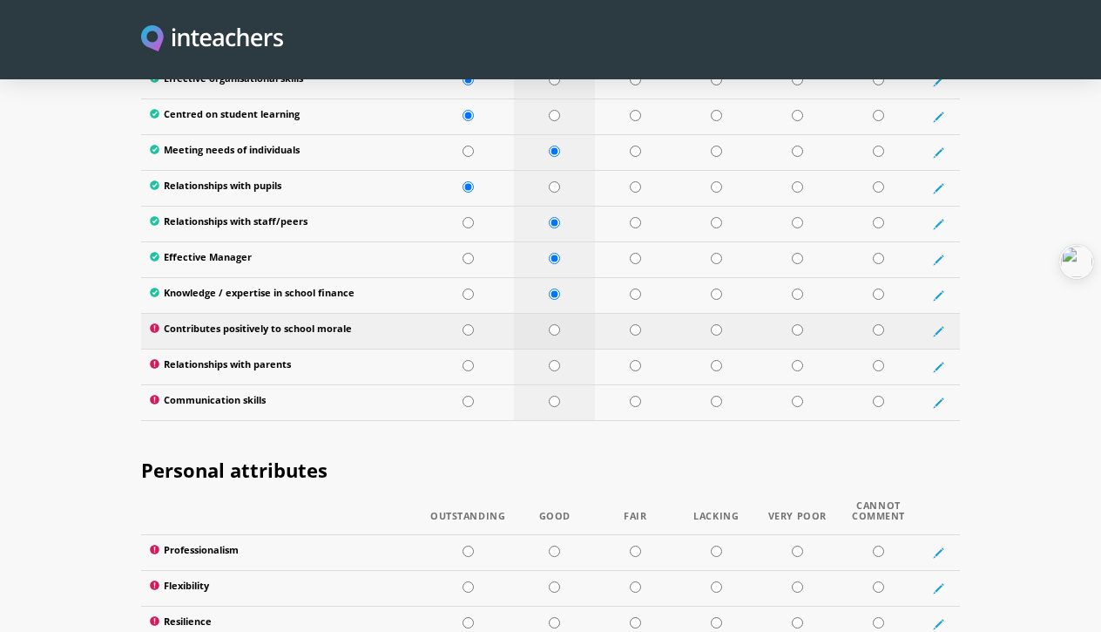
click at [556, 324] on input "radio" at bounding box center [554, 329] width 11 height 11
radio input "true"
click at [467, 324] on input "radio" at bounding box center [468, 329] width 11 height 11
radio input "true"
click at [470, 360] on input "radio" at bounding box center [468, 365] width 11 height 11
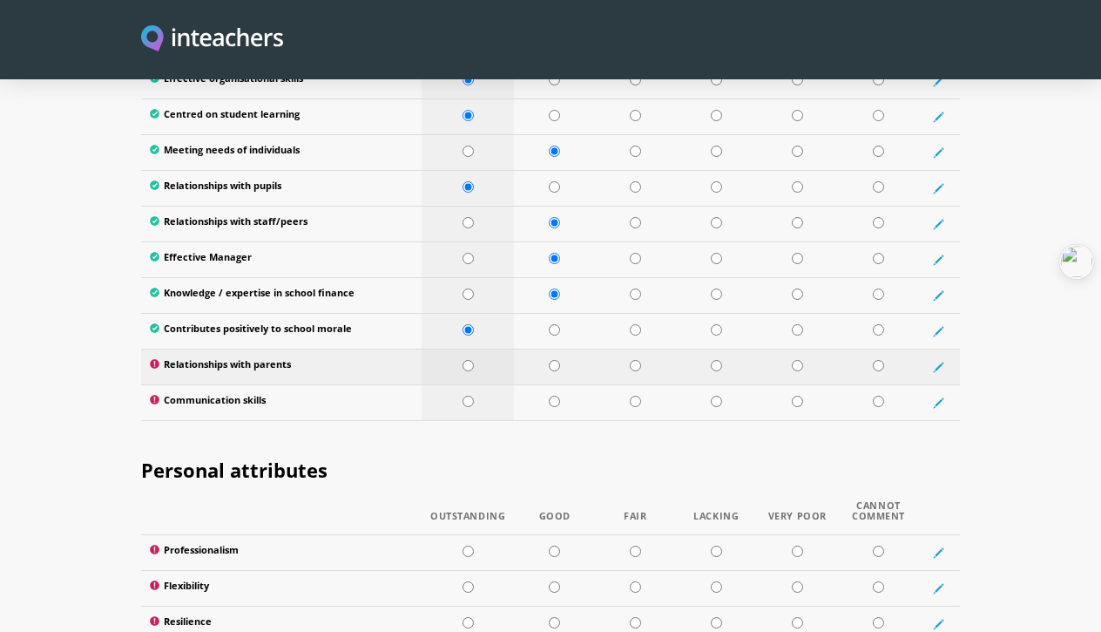
radio input "true"
click at [466, 396] on input "radio" at bounding box center [468, 401] width 11 height 11
radio input "true"
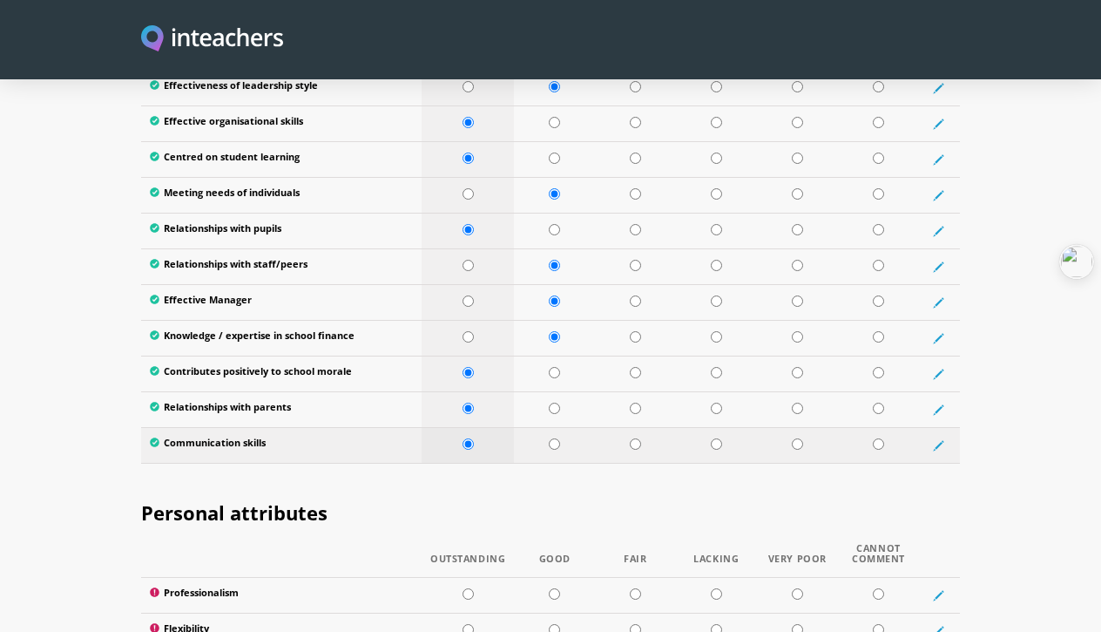
scroll to position [2472, 0]
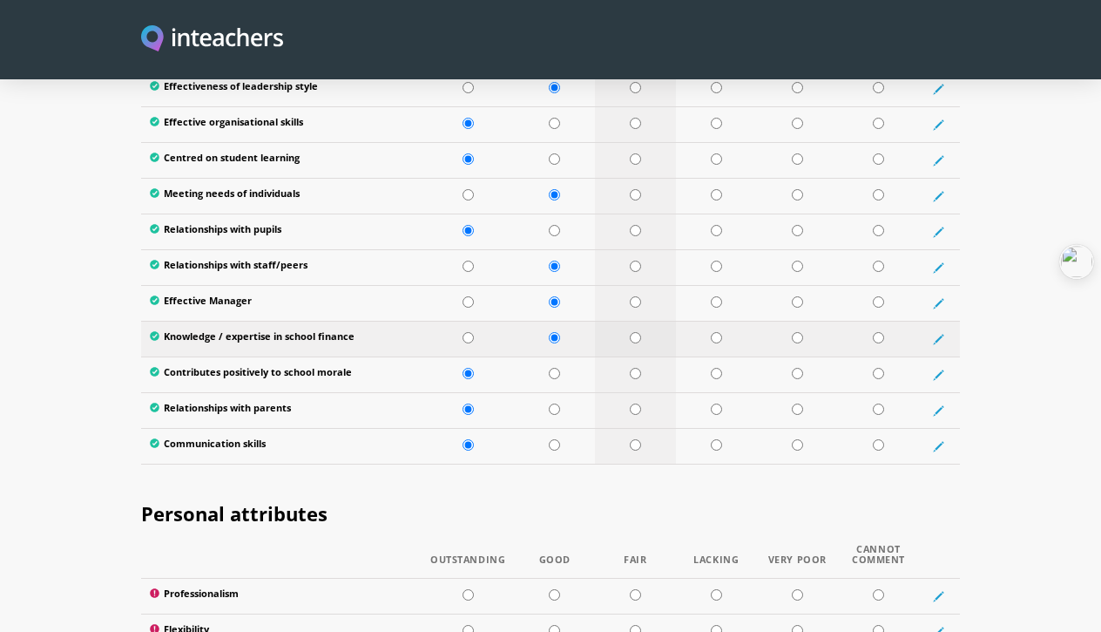
click at [634, 332] on input "radio" at bounding box center [635, 337] width 11 height 11
radio input "true"
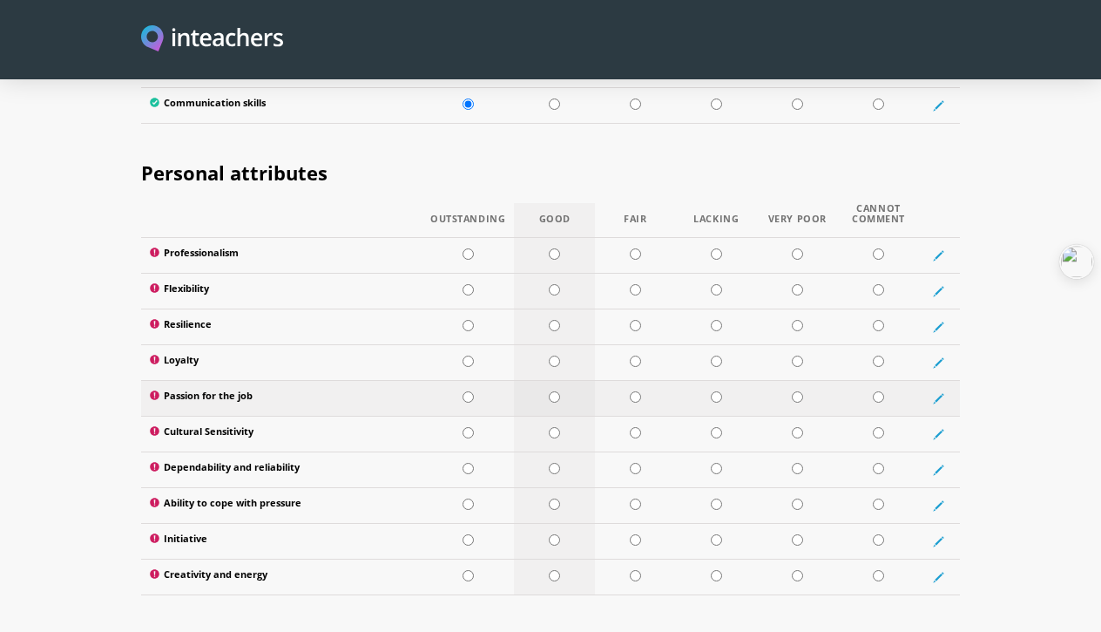
scroll to position [2818, 0]
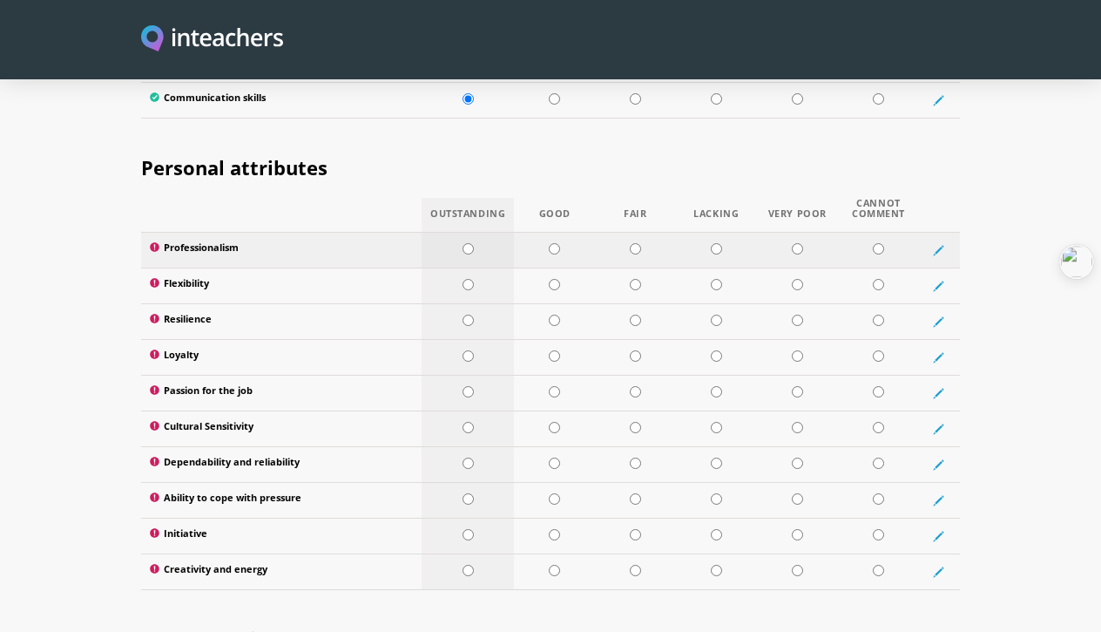
click at [471, 243] on input "radio" at bounding box center [468, 248] width 11 height 11
radio input "true"
click at [469, 279] on input "radio" at bounding box center [468, 284] width 11 height 11
radio input "true"
click at [467, 315] on input "radio" at bounding box center [468, 320] width 11 height 11
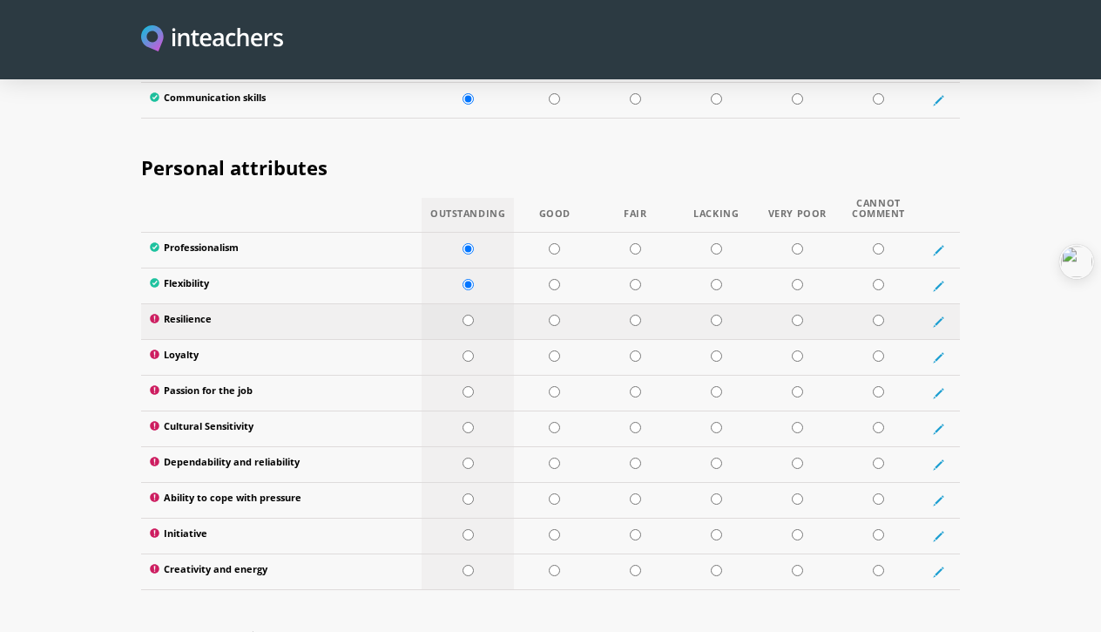
radio input "true"
click at [562, 339] on td at bounding box center [554, 357] width 81 height 36
radio input "true"
click at [478, 375] on td at bounding box center [468, 393] width 92 height 36
radio input "true"
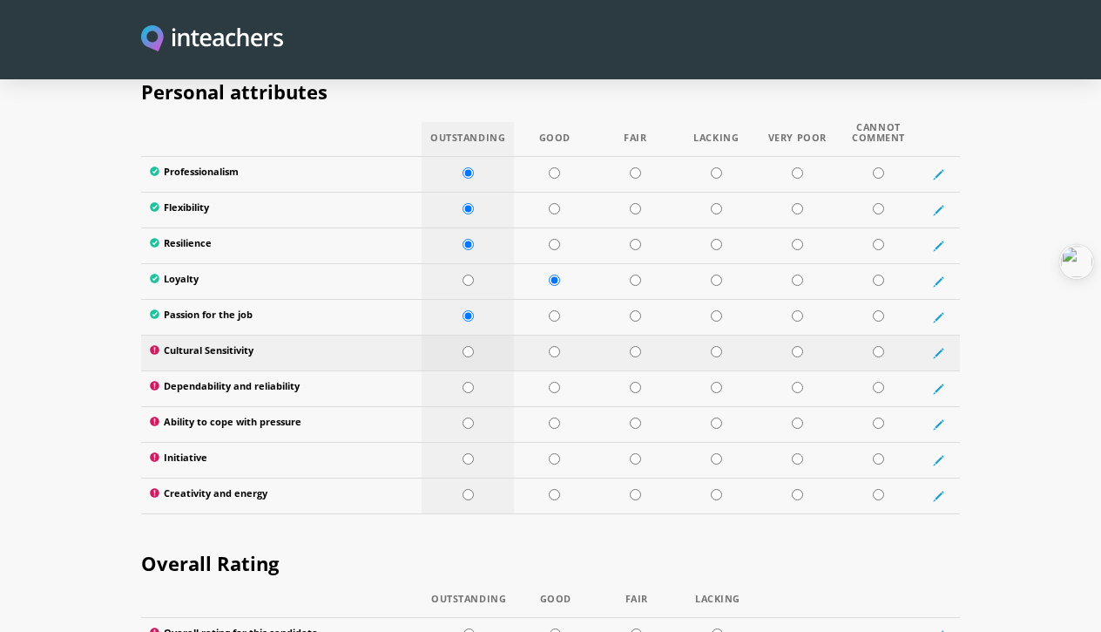
scroll to position [2896, 0]
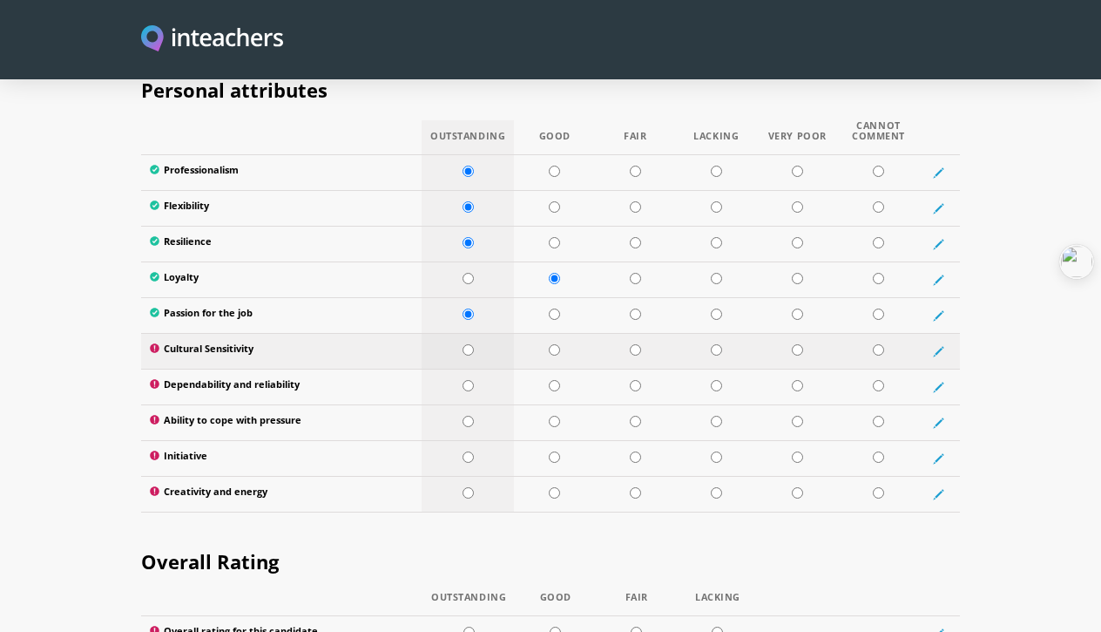
click at [463, 344] on input "radio" at bounding box center [468, 349] width 11 height 11
radio input "true"
click at [471, 380] on input "radio" at bounding box center [468, 385] width 11 height 11
radio input "true"
click at [468, 416] on input "radio" at bounding box center [468, 421] width 11 height 11
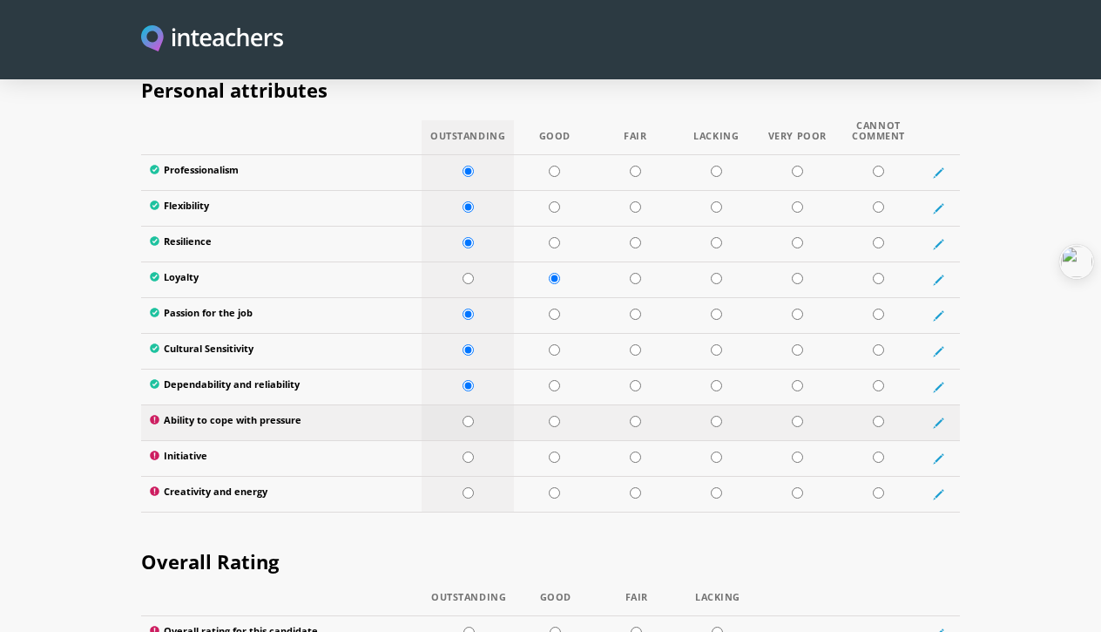
radio input "true"
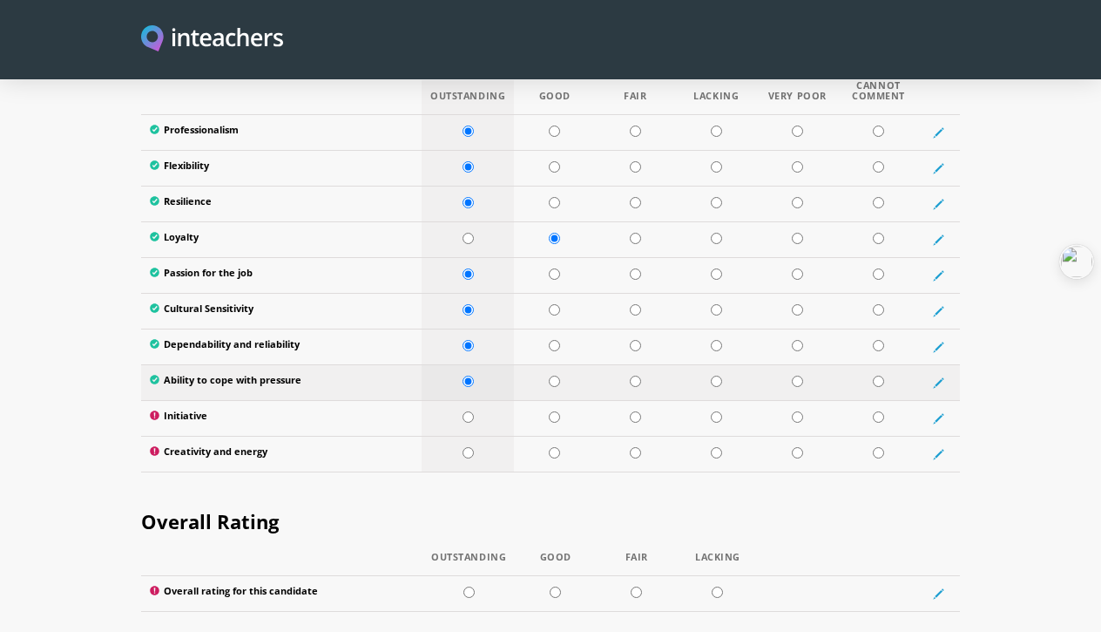
scroll to position [2939, 0]
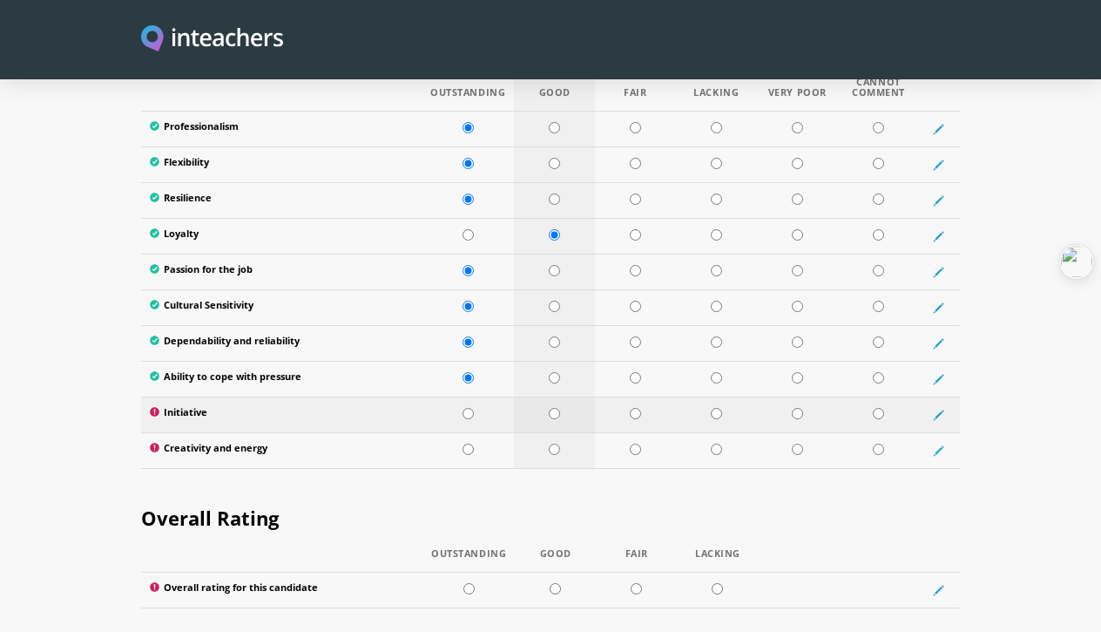
click at [559, 408] on input "radio" at bounding box center [554, 413] width 11 height 11
radio input "true"
click at [555, 444] on input "radio" at bounding box center [554, 449] width 11 height 11
radio input "true"
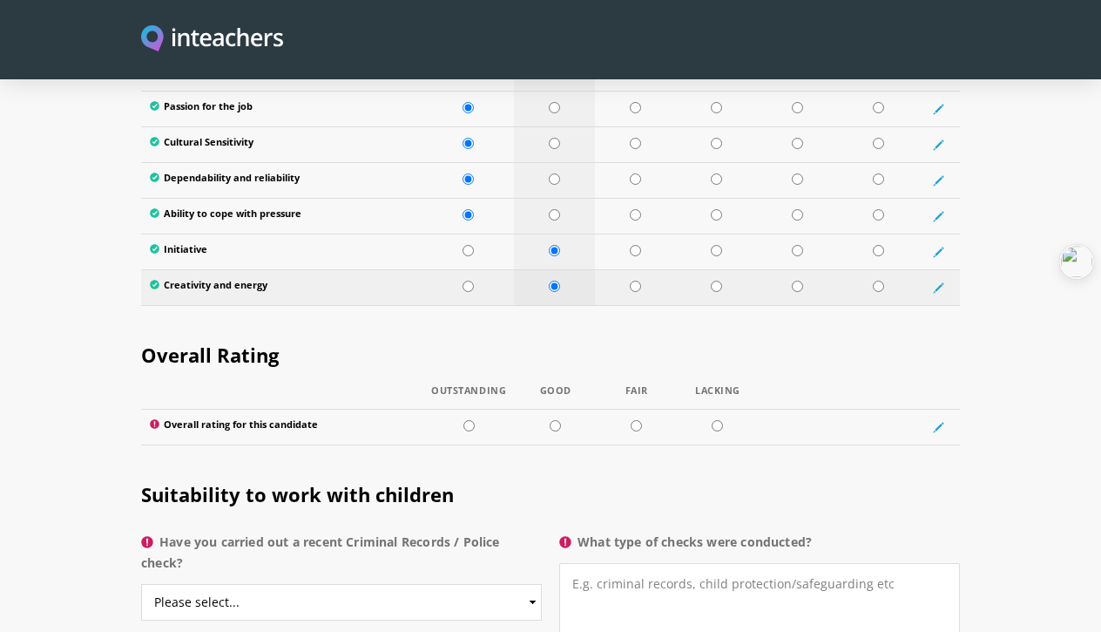
scroll to position [3279, 0]
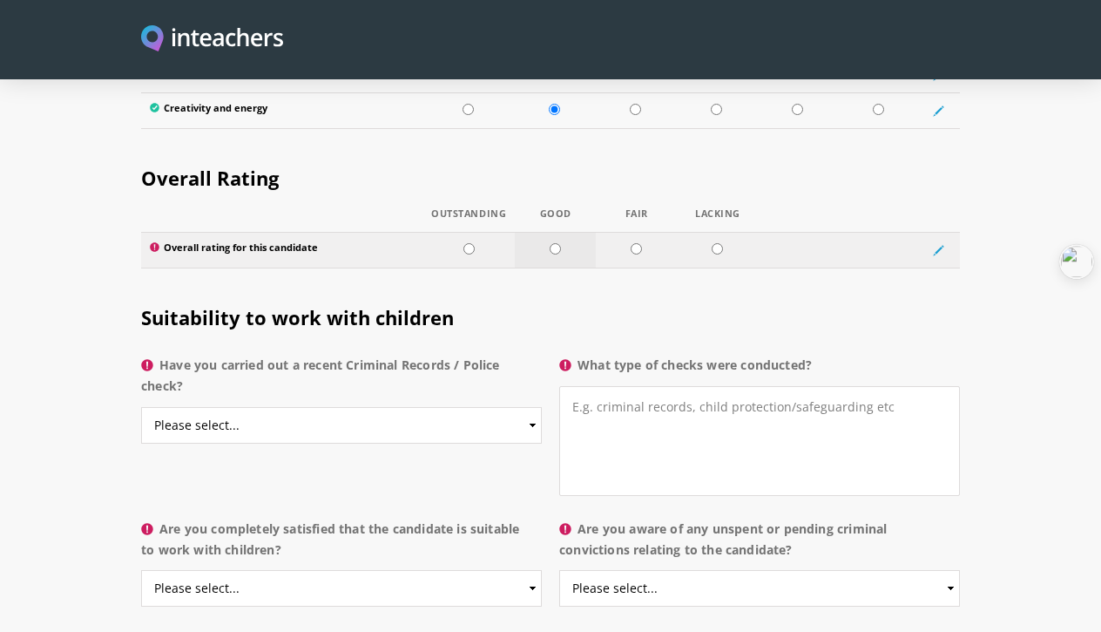
click at [554, 236] on td at bounding box center [555, 250] width 81 height 36
radio input "true"
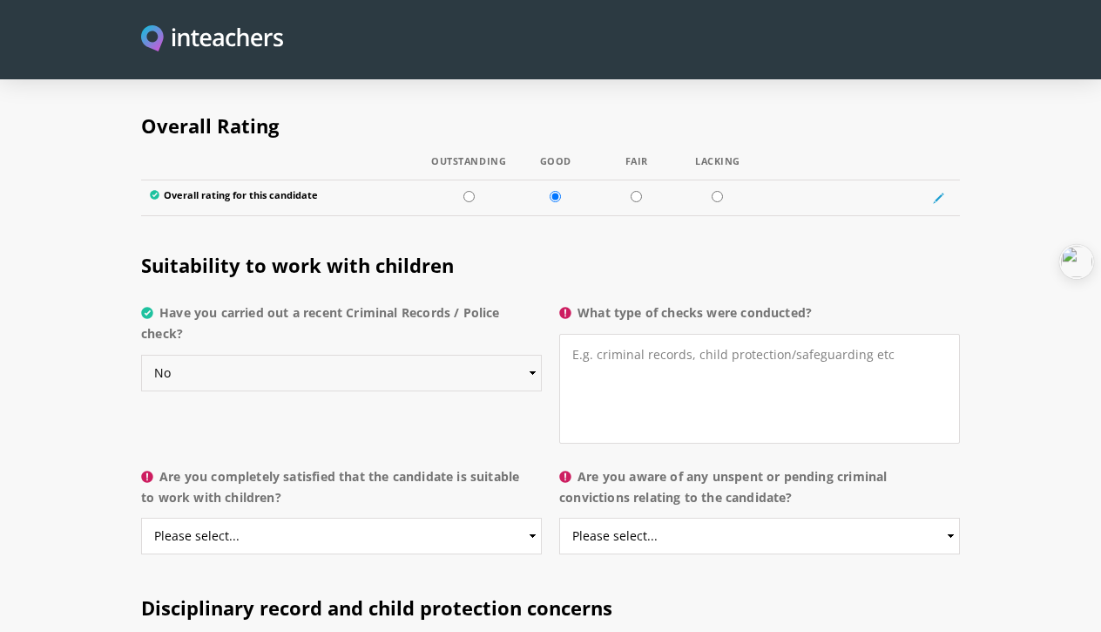
scroll to position [3335, 0]
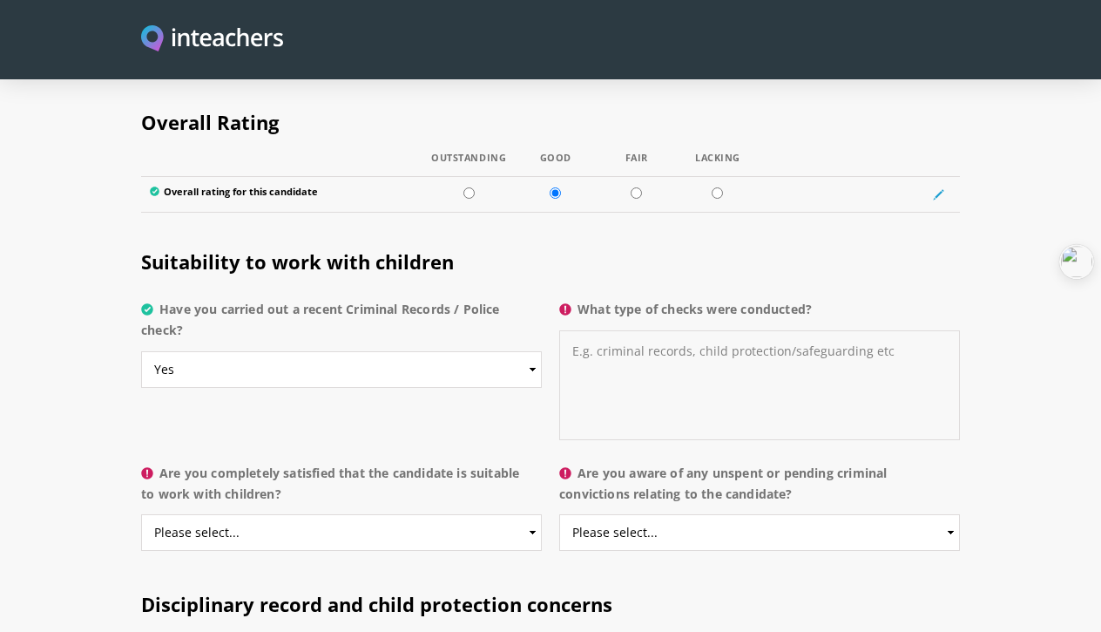
click at [625, 345] on textarea "What type of checks were conducted?" at bounding box center [759, 385] width 401 height 110
select select "No"
click at [625, 347] on textarea "What type of checks were conducted?" at bounding box center [759, 385] width 401 height 110
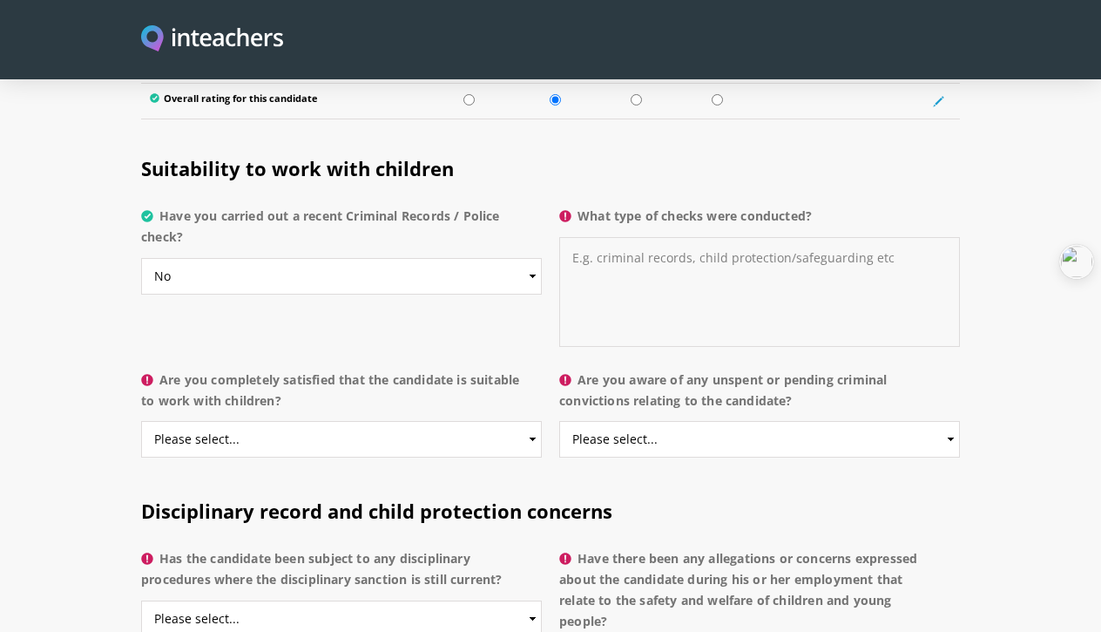
scroll to position [3419, 0]
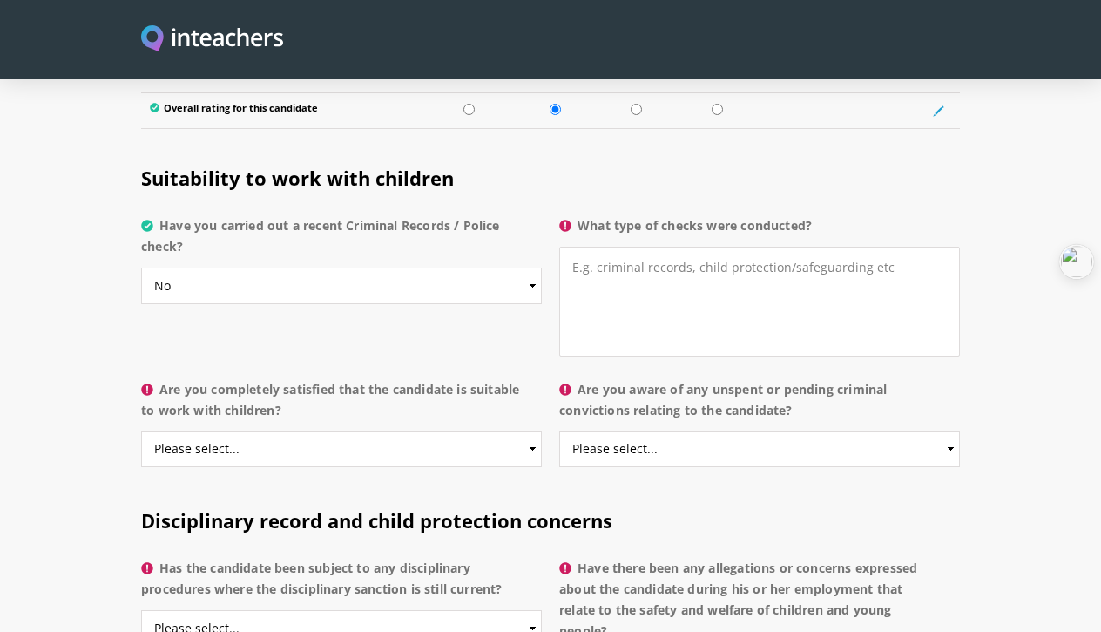
click at [439, 215] on label "Have you carried out a recent Criminal Records / Police check?" at bounding box center [341, 241] width 401 height 52
click at [439, 268] on select "Please select... Yes No Do not know" at bounding box center [341, 286] width 401 height 37
drag, startPoint x: 162, startPoint y: 202, endPoint x: 231, endPoint y: 230, distance: 74.3
click at [232, 231] on label "Have you carried out a recent Criminal Records / Police check?" at bounding box center [341, 241] width 401 height 52
click at [232, 268] on select "Please select... Yes No Do not know" at bounding box center [341, 286] width 401 height 37
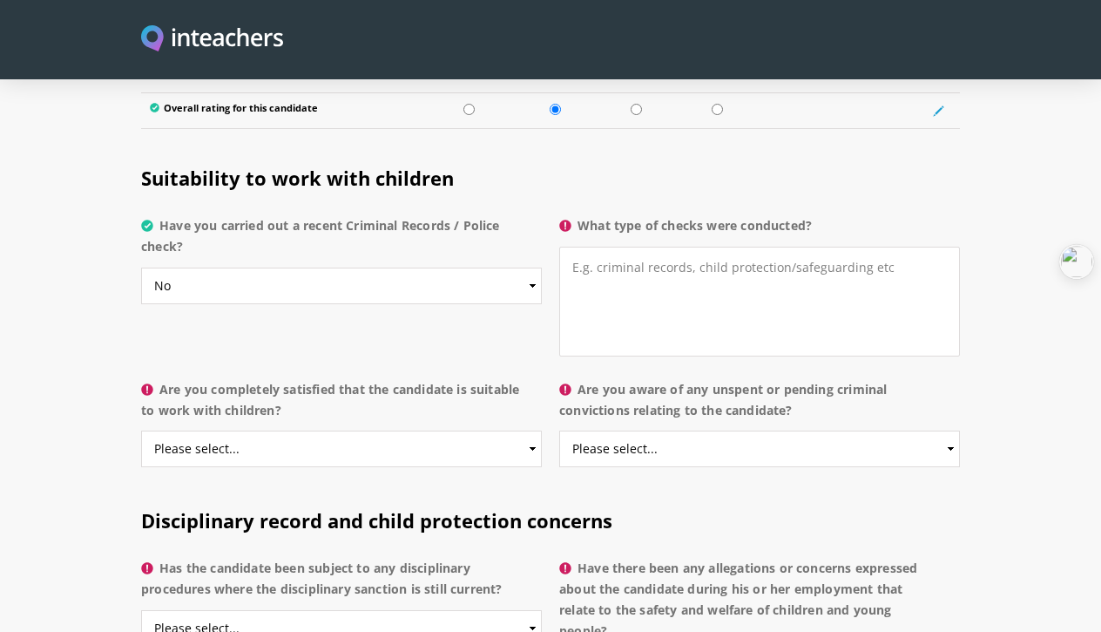
drag, startPoint x: 159, startPoint y: 197, endPoint x: 212, endPoint y: 234, distance: 64.5
click at [212, 234] on label "Have you carried out a recent Criminal Records / Police check?" at bounding box center [341, 241] width 401 height 52
click at [212, 268] on select "Please select... Yes No Do not know" at bounding box center [341, 286] width 401 height 37
click at [1074, 263] on img at bounding box center [1076, 261] width 31 height 31
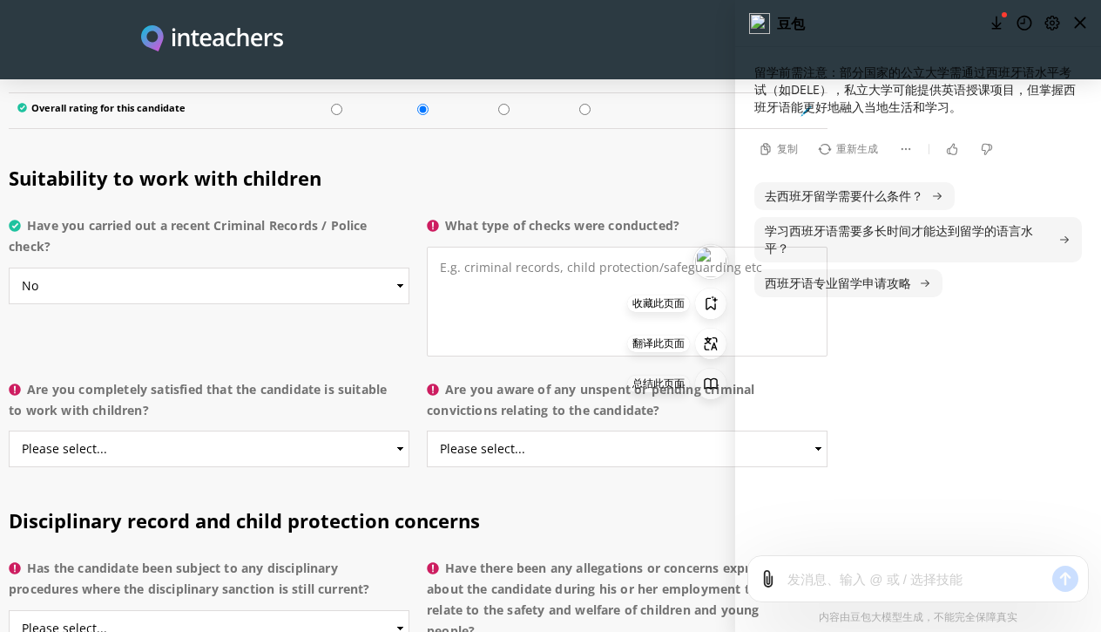
click at [1074, 116] on div "留学前需注意：部分国家的公立大学需通过西班牙语水平考试（如DELE），私立大学可能提供英语授课项目，但掌握西班牙语能更好地融入当地生活和学习。" at bounding box center [919, 90] width 328 height 52
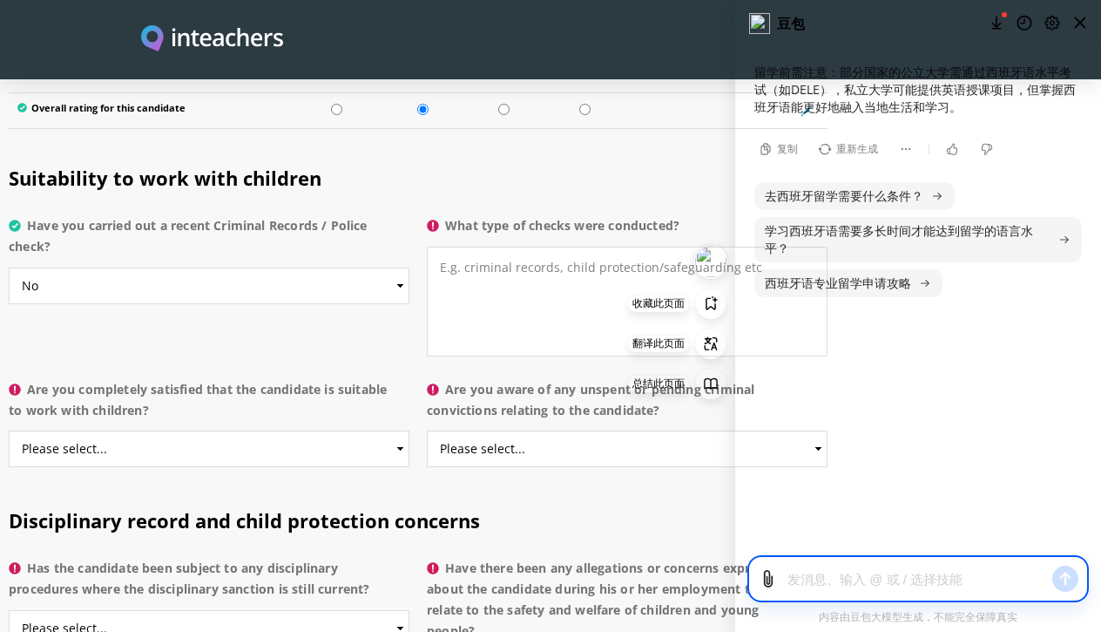
click at [864, 572] on textarea at bounding box center [916, 579] width 256 height 20
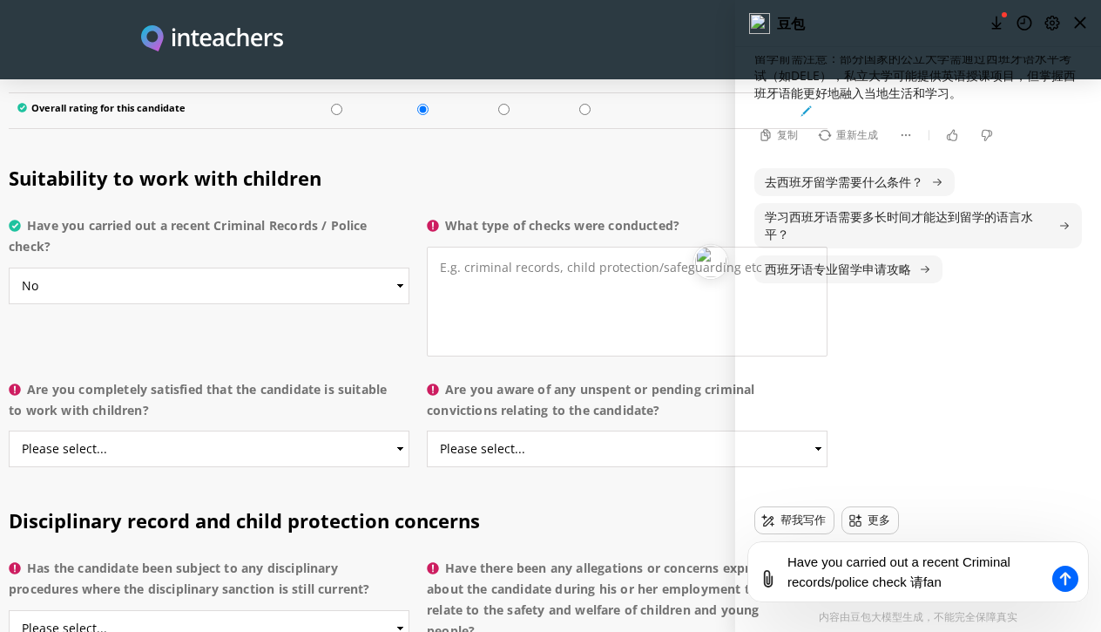
type textarea "Have you carried out a recent Criminal records/police check 请翻译"
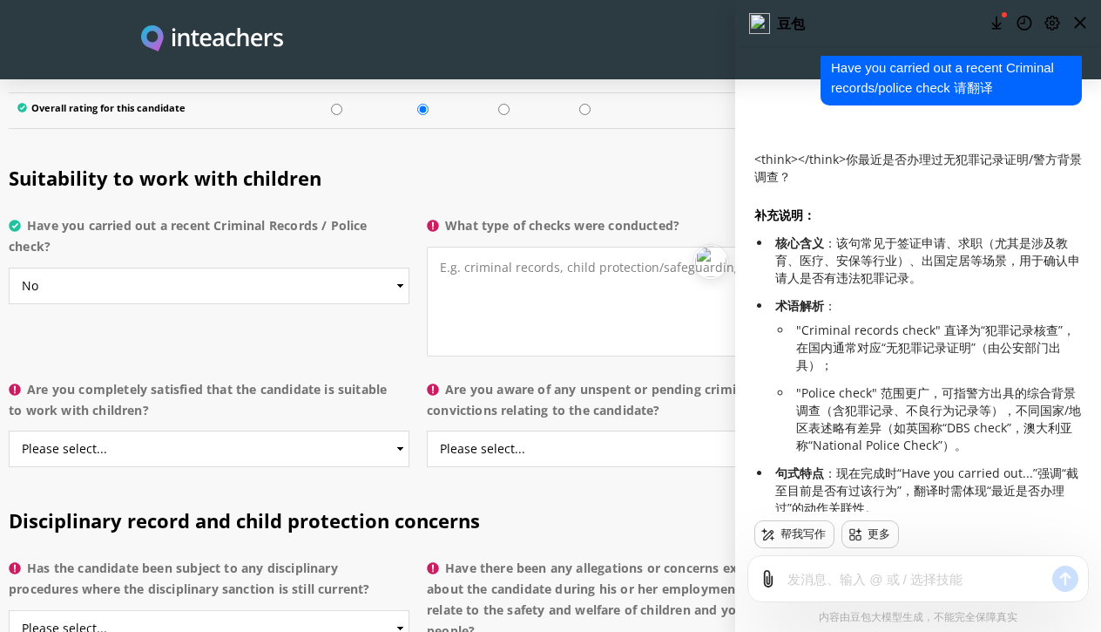
scroll to position [-219, 0]
click at [847, 19] on div "豆包" at bounding box center [918, 23] width 366 height 47
drag, startPoint x: 847, startPoint y: 19, endPoint x: 954, endPoint y: 17, distance: 107.2
click at [954, 17] on div "豆包" at bounding box center [918, 23] width 366 height 47
click at [1076, 20] on icon at bounding box center [1080, 22] width 21 height 21
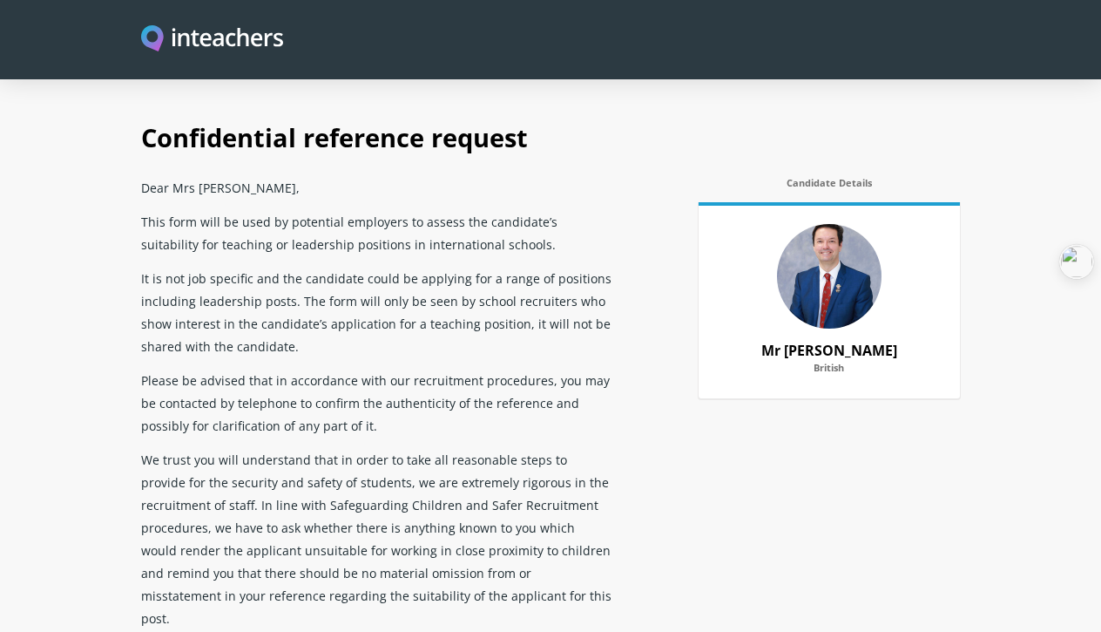
select select "2022"
select select "2023"
select select "Yes"
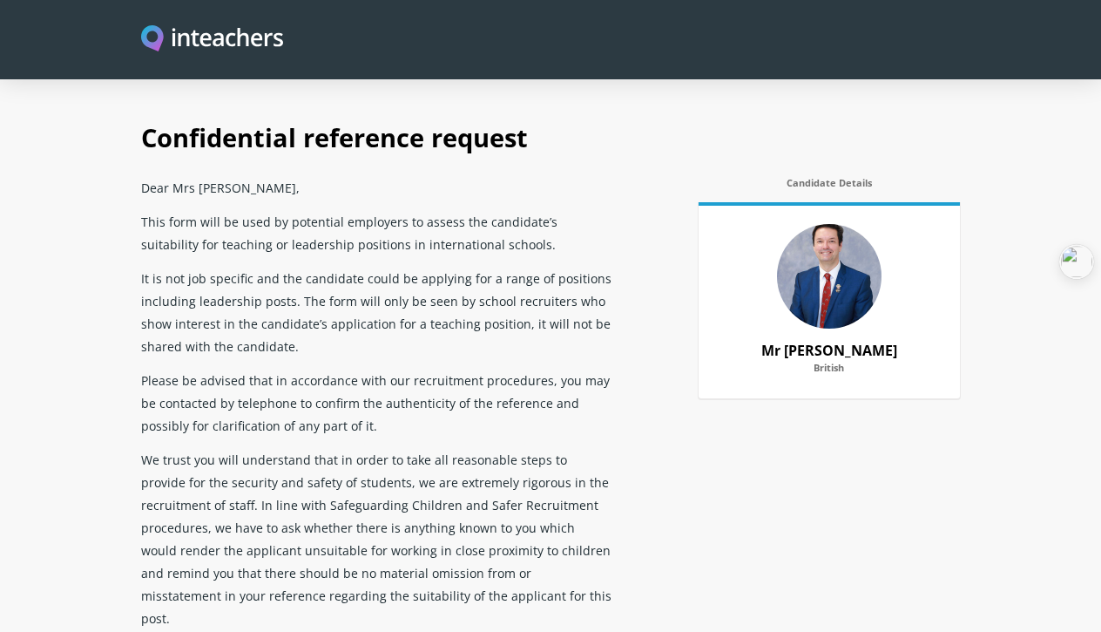
select select "Yes"
select select "No"
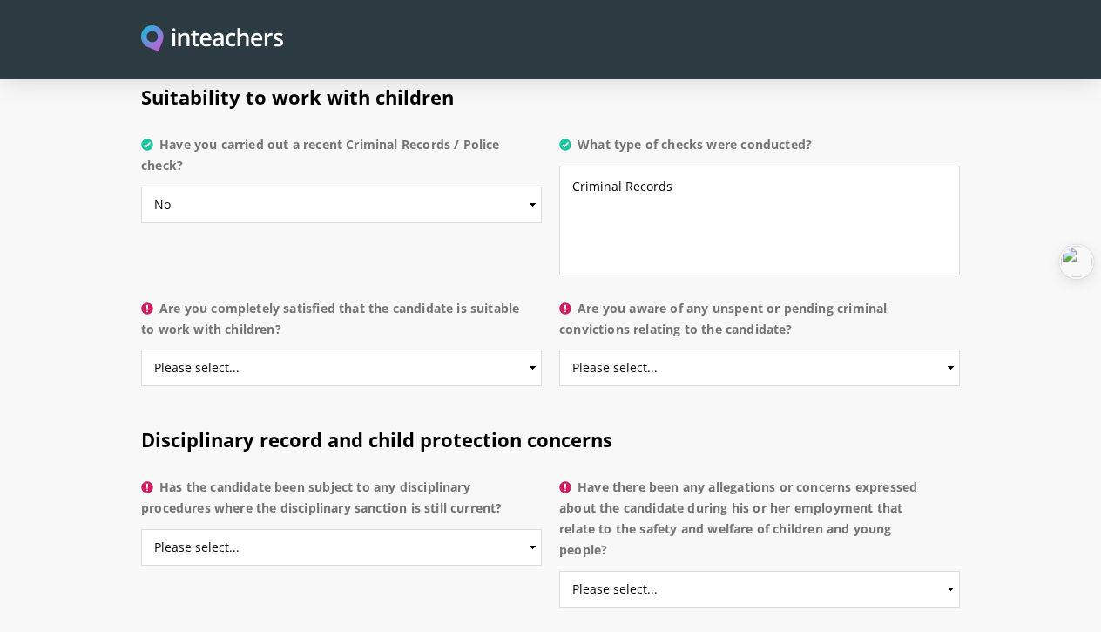
scroll to position [3507, 0]
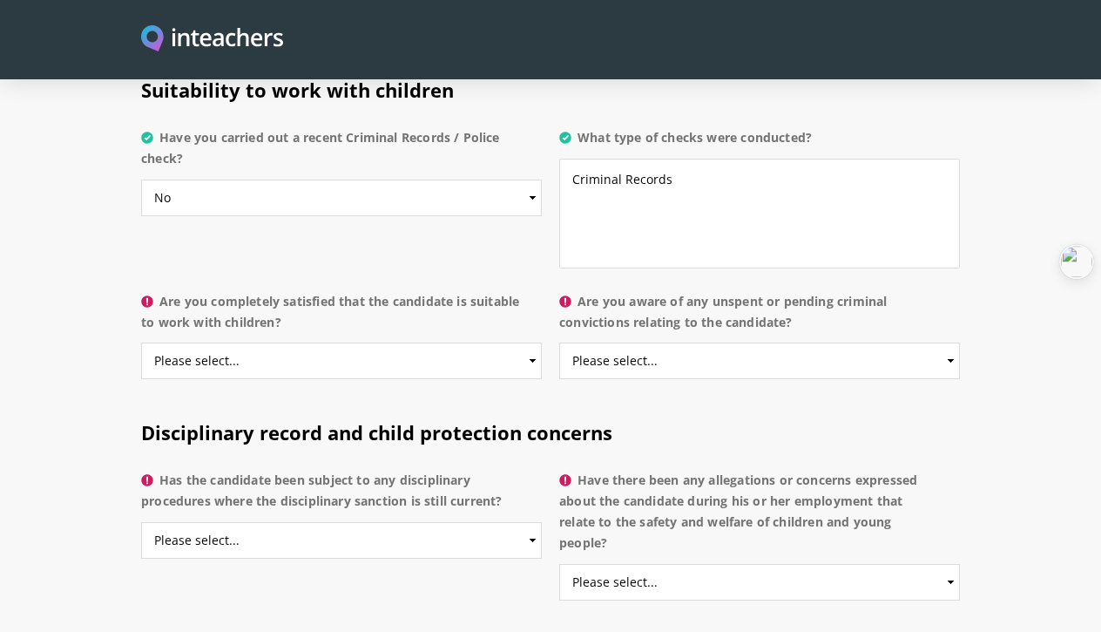
type textarea "Criminal Records"
select select "Yes"
click at [583, 291] on label "Are you aware of any unspent or pending criminal convictions relating to the ca…" at bounding box center [759, 317] width 401 height 52
click at [583, 342] on select "Please select... Yes No Do not know" at bounding box center [759, 360] width 401 height 37
drag, startPoint x: 579, startPoint y: 275, endPoint x: 808, endPoint y: 299, distance: 229.5
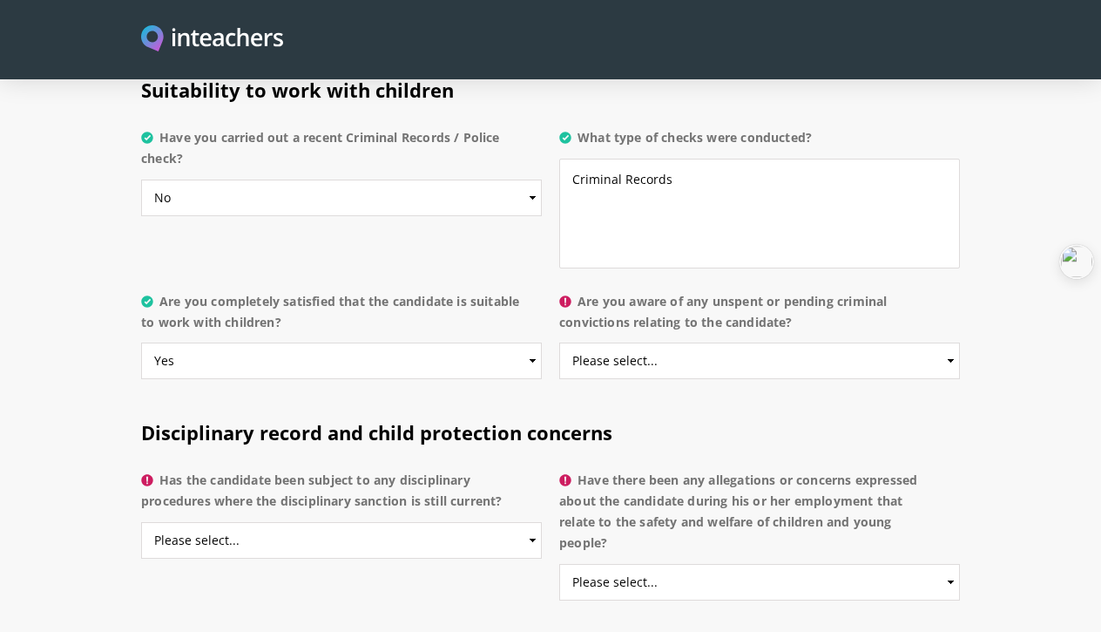
click at [808, 300] on label "Are you aware of any unspent or pending criminal convictions relating to the ca…" at bounding box center [759, 317] width 401 height 52
click at [808, 342] on select "Please select... Yes No Do not know" at bounding box center [759, 360] width 401 height 37
drag, startPoint x: 796, startPoint y: 298, endPoint x: 573, endPoint y: 271, distance: 223.8
click at [573, 291] on label "Are you aware of any unspent or pending criminal convictions relating to the ca…" at bounding box center [759, 317] width 401 height 52
click at [573, 342] on select "Please select... Yes No Do not know" at bounding box center [759, 360] width 401 height 37
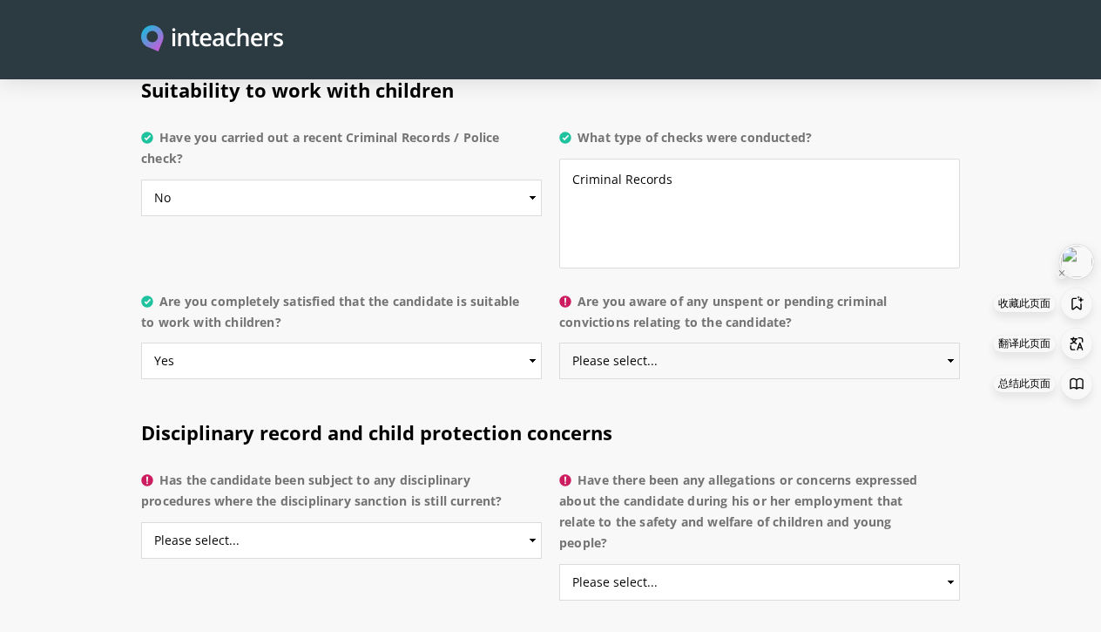
click at [1070, 263] on img at bounding box center [1076, 261] width 31 height 31
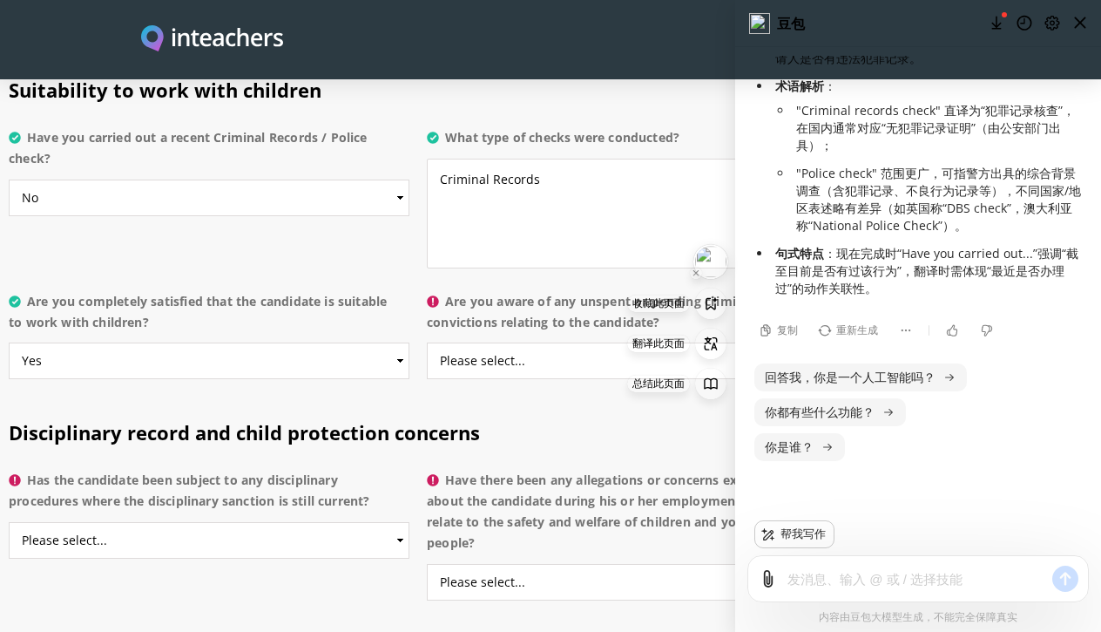
click at [1073, 268] on li "句式特点 ：现在完成时“Have you carried out...”强调“截至目前是否有过该行为”，翻译时需体现“最近是否办理过”的动作关联性。" at bounding box center [927, 271] width 310 height 52
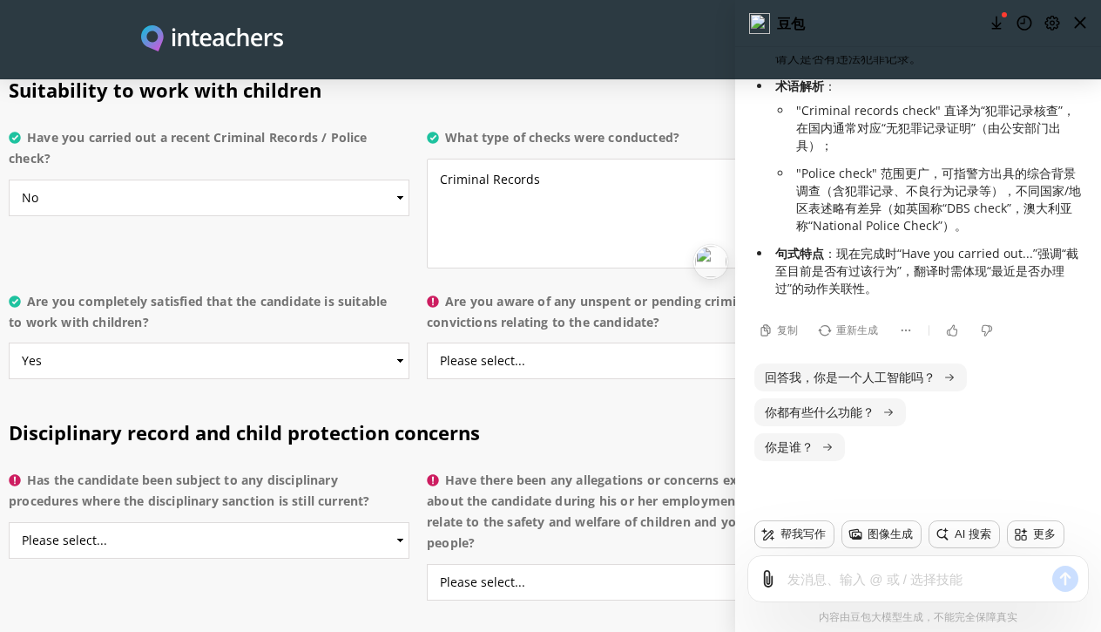
drag, startPoint x: 878, startPoint y: 21, endPoint x: 1019, endPoint y: 8, distance: 140.9
click at [1020, 8] on div "豆包" at bounding box center [918, 23] width 366 height 47
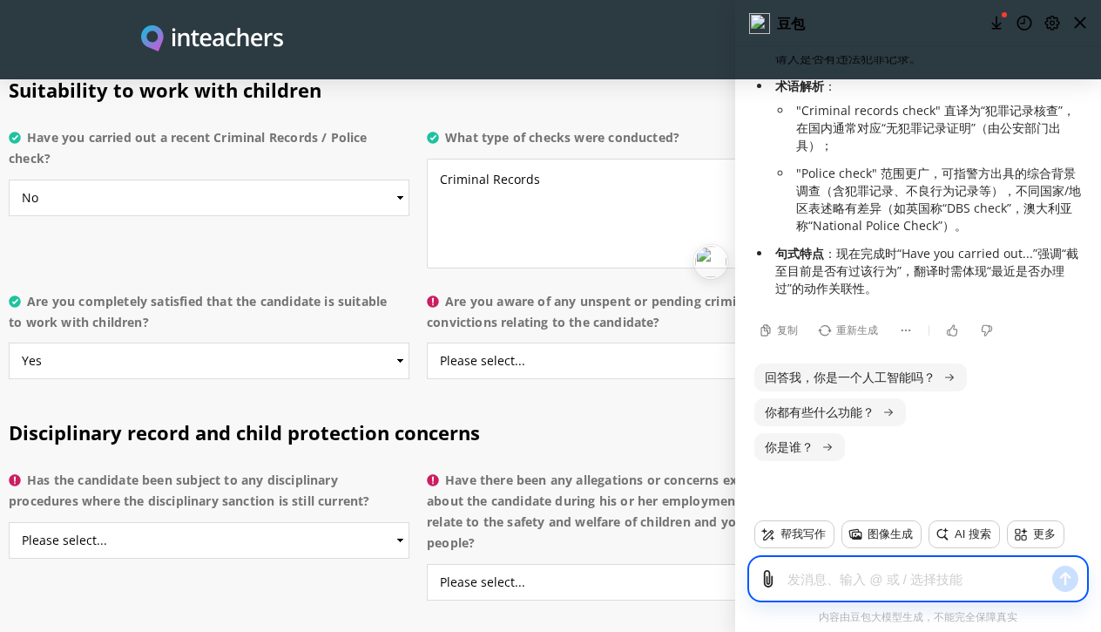
click at [813, 576] on textarea at bounding box center [916, 579] width 256 height 20
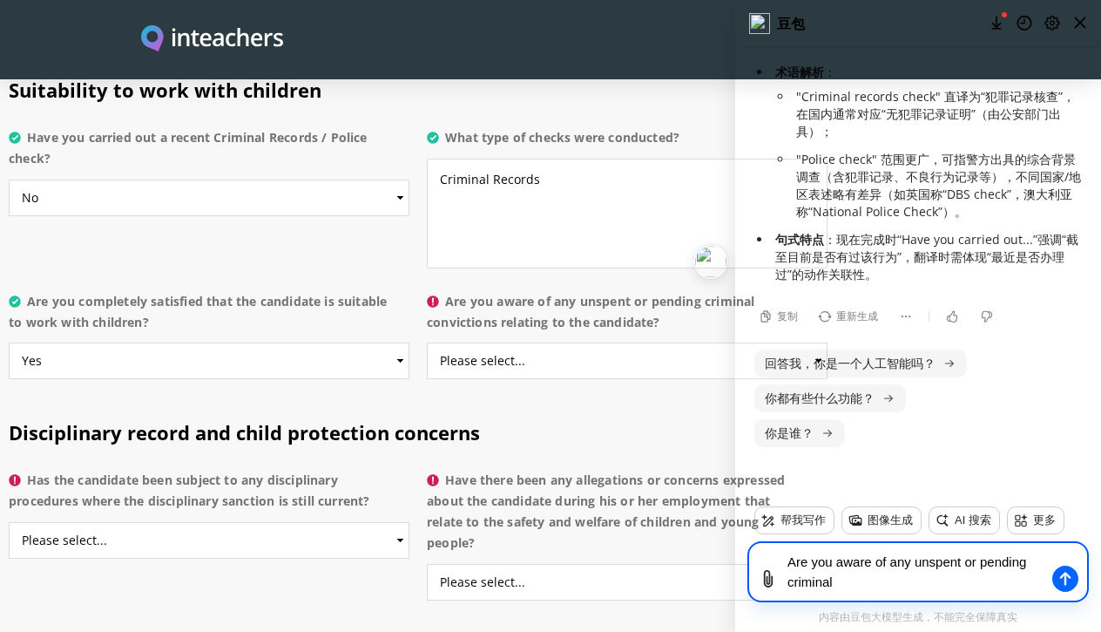
type textarea "Are you aware of any unspent or pending criminal"
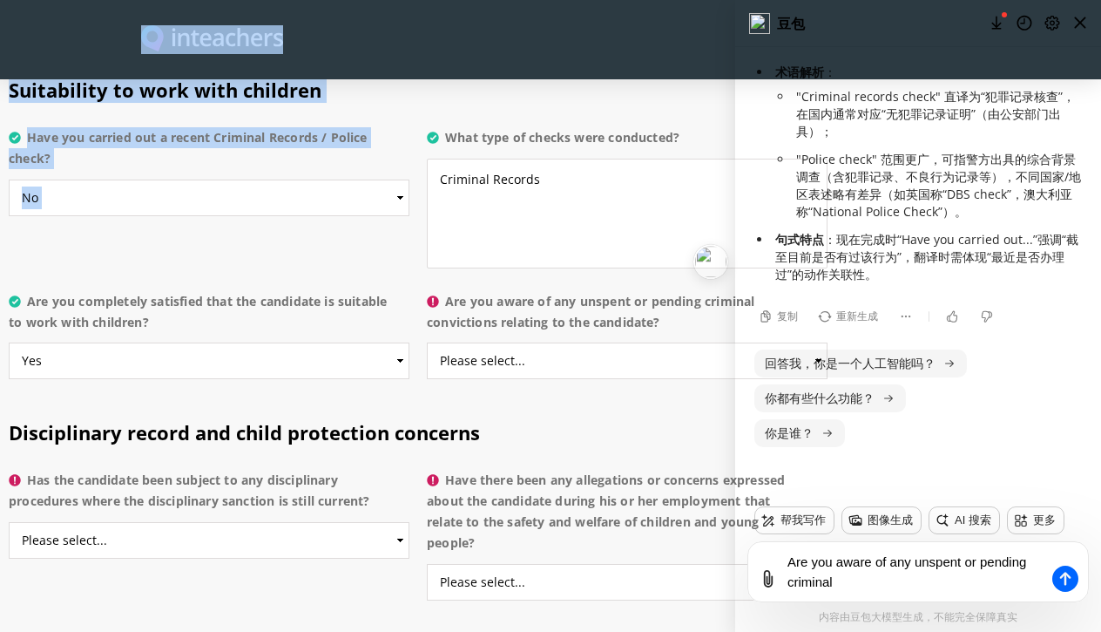
drag, startPoint x: 619, startPoint y: 56, endPoint x: 539, endPoint y: 104, distance: 93.4
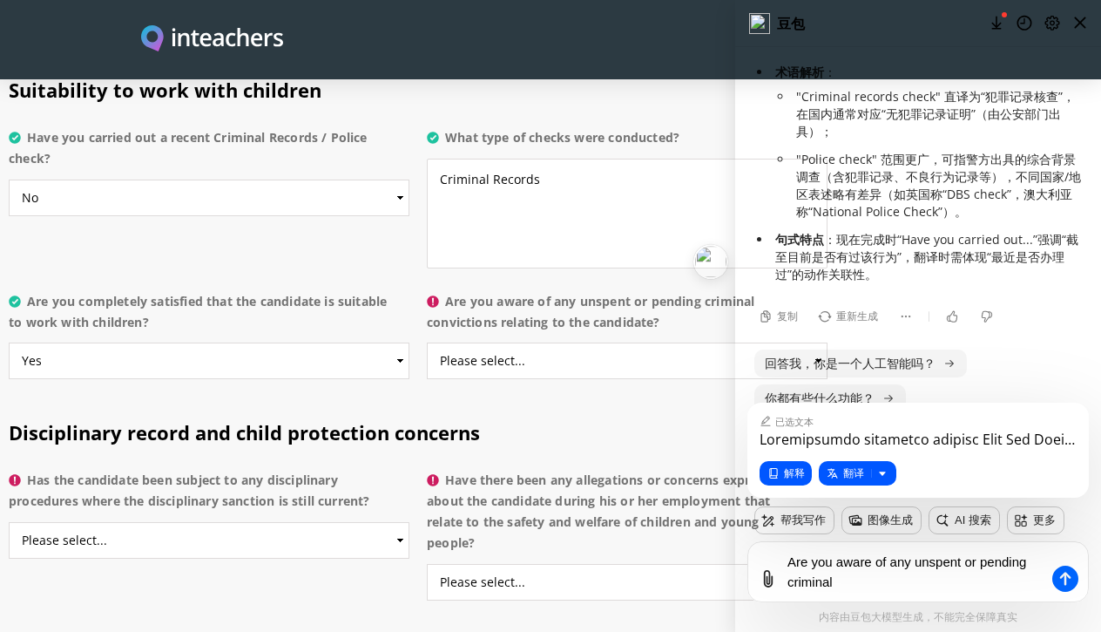
click at [677, 44] on div at bounding box center [550, 39] width 819 height 29
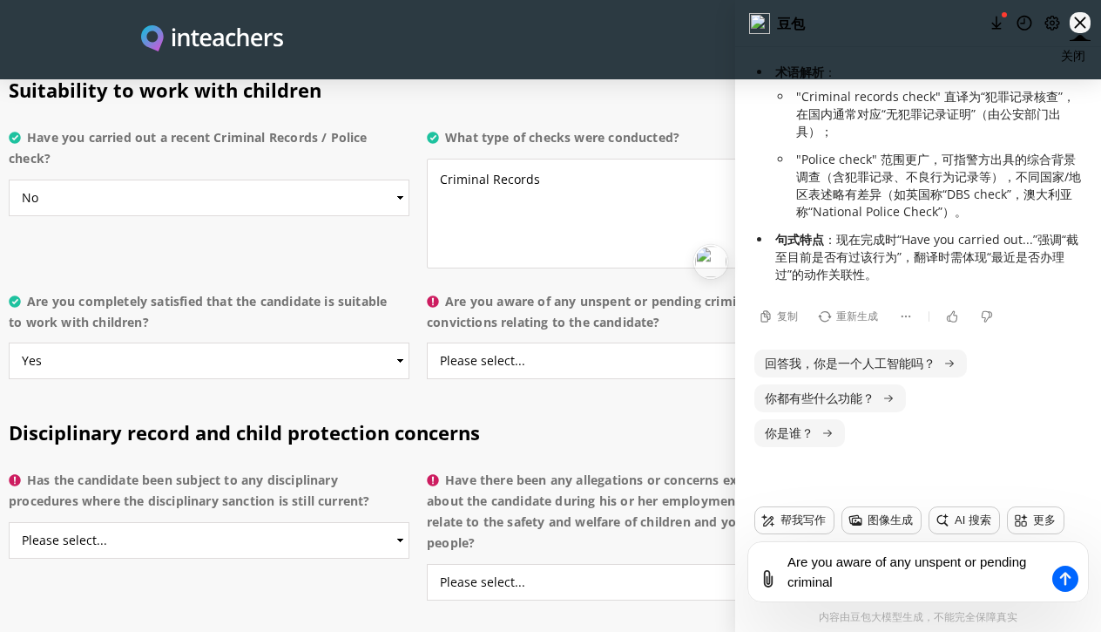
click at [1079, 24] on icon at bounding box center [1080, 22] width 11 height 11
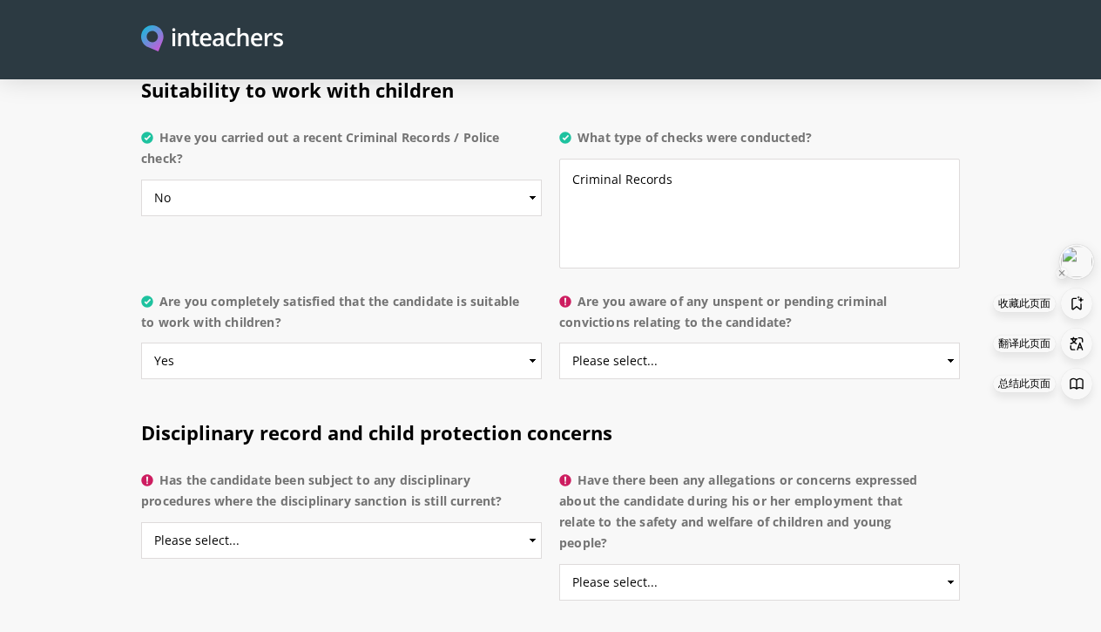
click at [1074, 259] on img at bounding box center [1076, 261] width 31 height 31
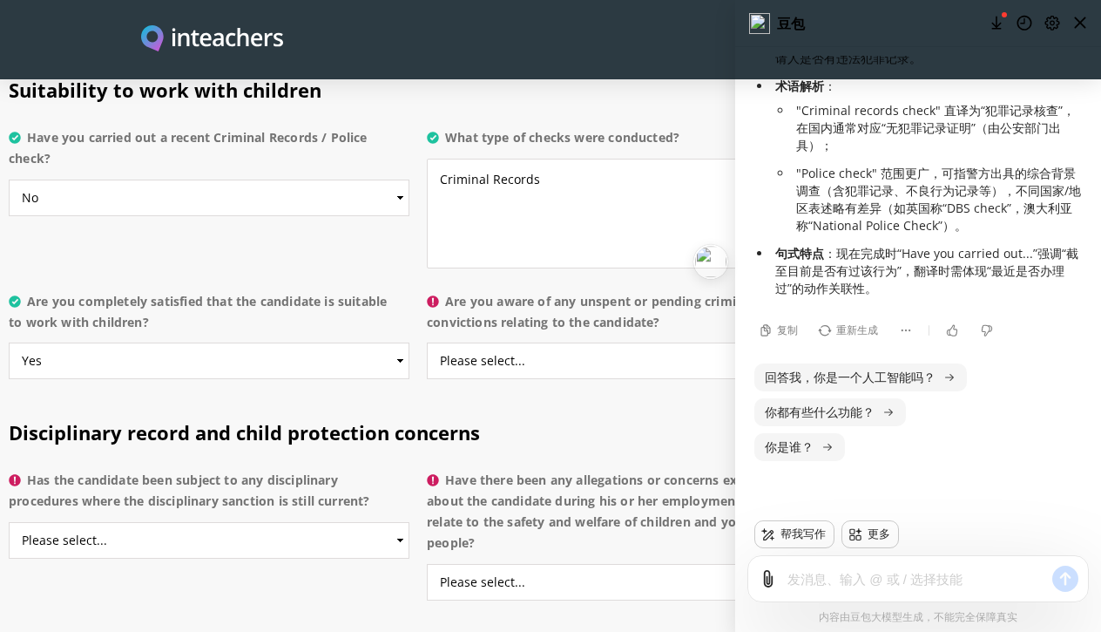
click at [1074, 259] on li "句式特点 ：现在完成时“Have you carried out...”强调“截至目前是否有过该行为”，翻译时需体现“最近是否办理过”的动作关联性。" at bounding box center [927, 271] width 310 height 52
click at [688, 52] on div at bounding box center [550, 39] width 819 height 29
click at [605, 417] on h2 "Disciplinary record and child protection concerns" at bounding box center [418, 429] width 819 height 68
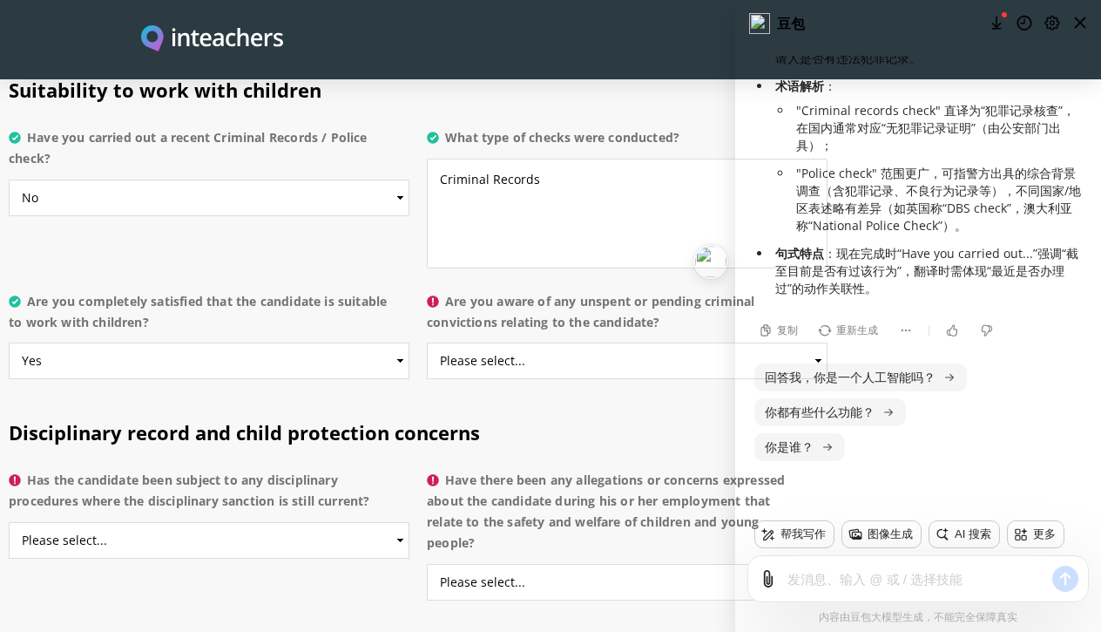
click at [605, 417] on h2 "Disciplinary record and child protection concerns" at bounding box center [418, 429] width 819 height 68
click at [1080, 25] on icon at bounding box center [1080, 22] width 21 height 21
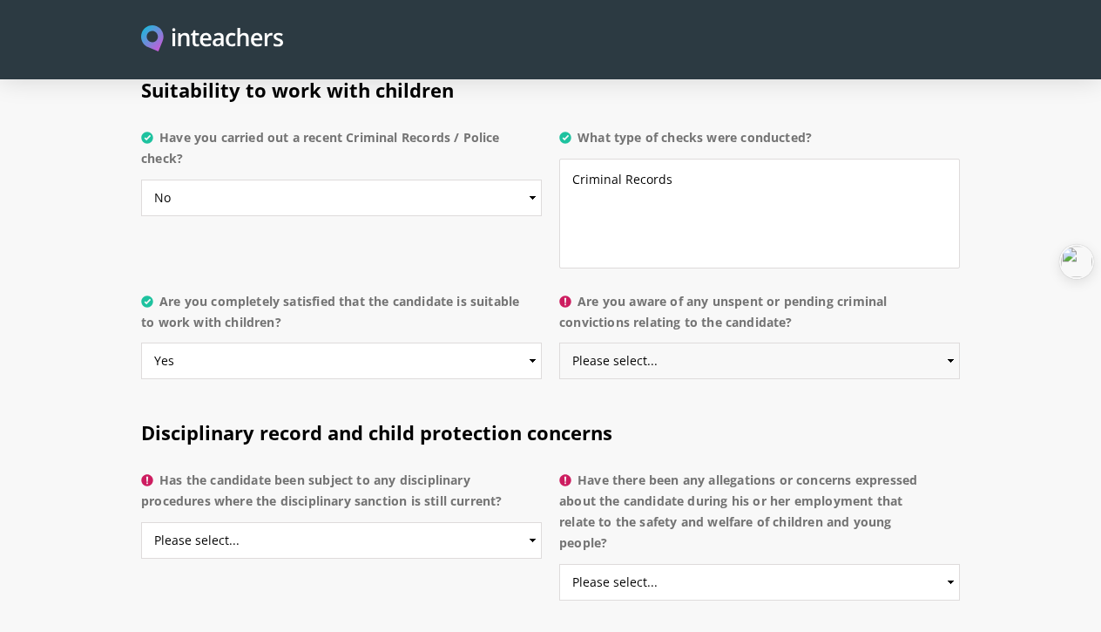
select select "Do not know"
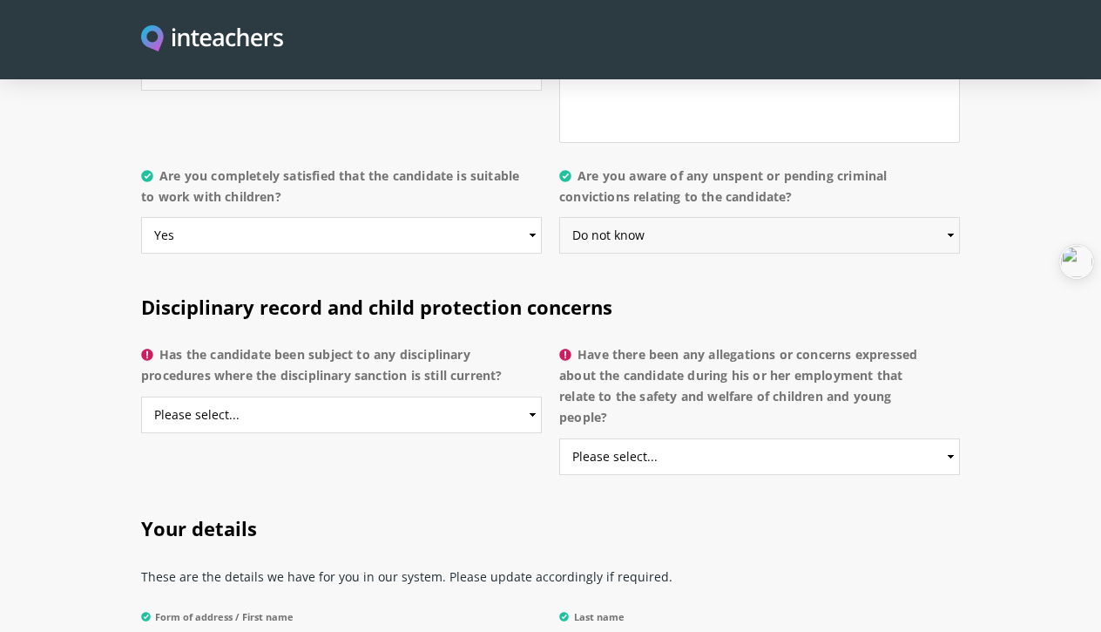
scroll to position [3631, 0]
select select "Do not know"
select select "No"
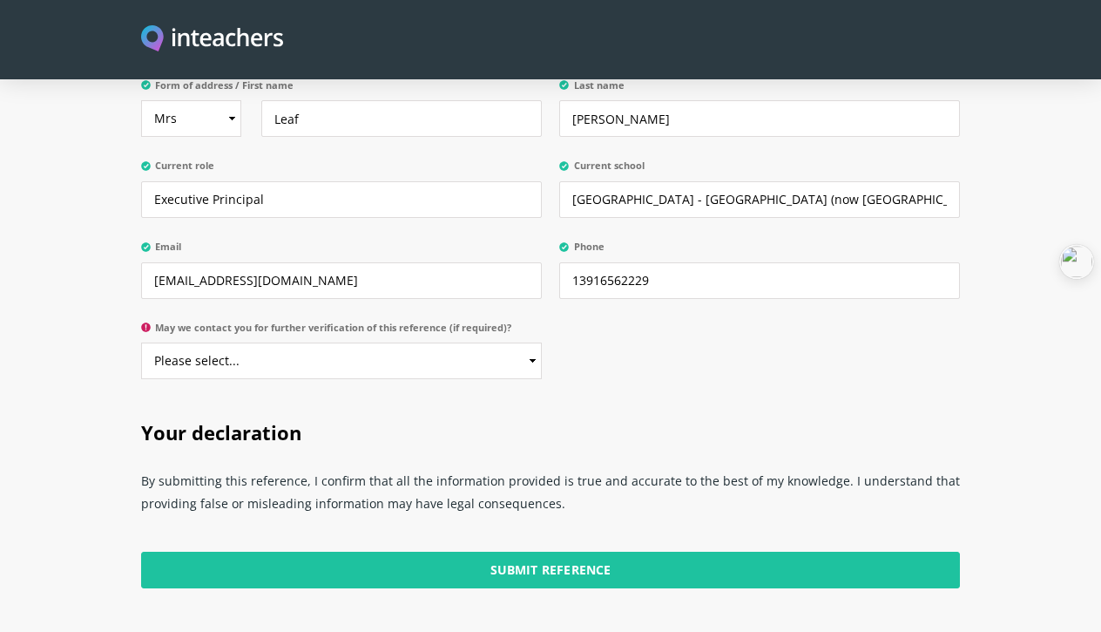
scroll to position [4167, 0]
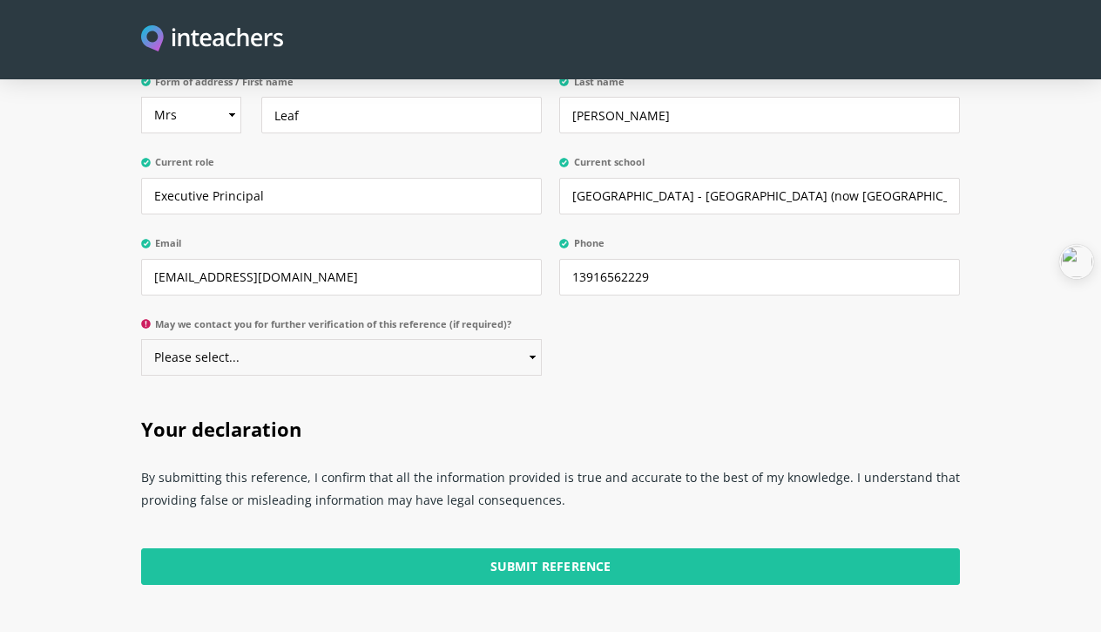
select select "Yes"
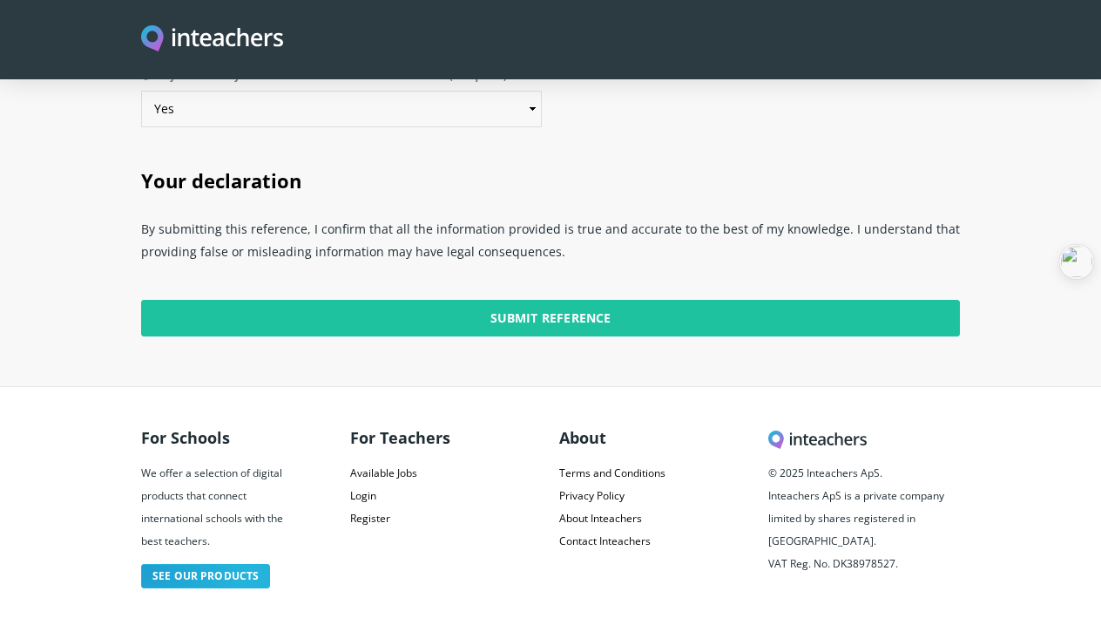
scroll to position [4414, 0]
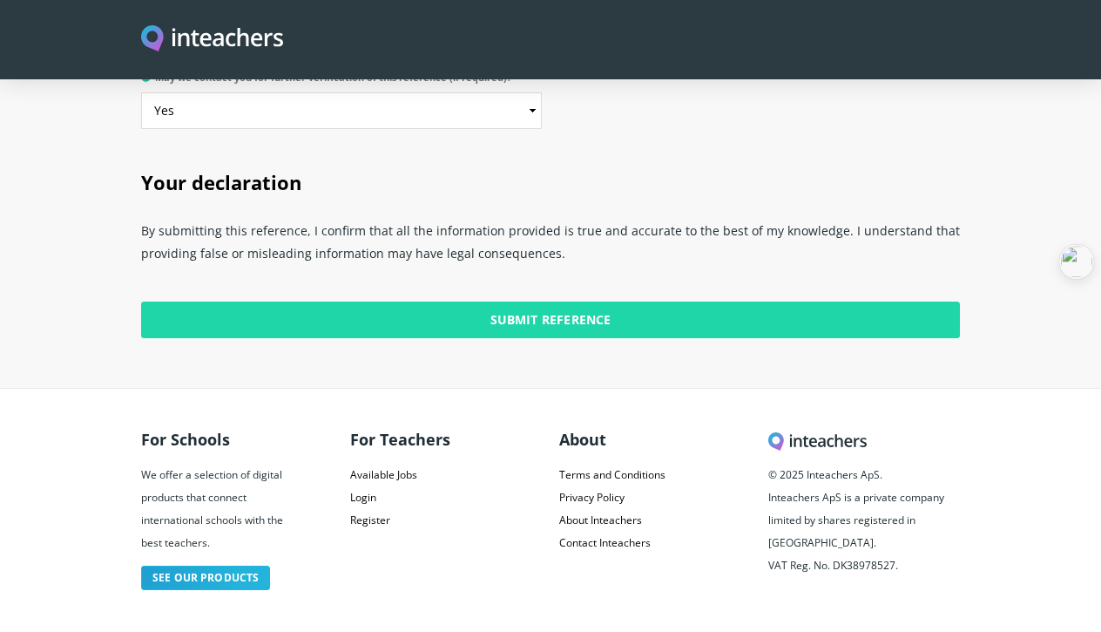
click at [615, 302] on input "Submit Reference" at bounding box center [550, 320] width 819 height 37
